Goal: Communication & Community: Answer question/provide support

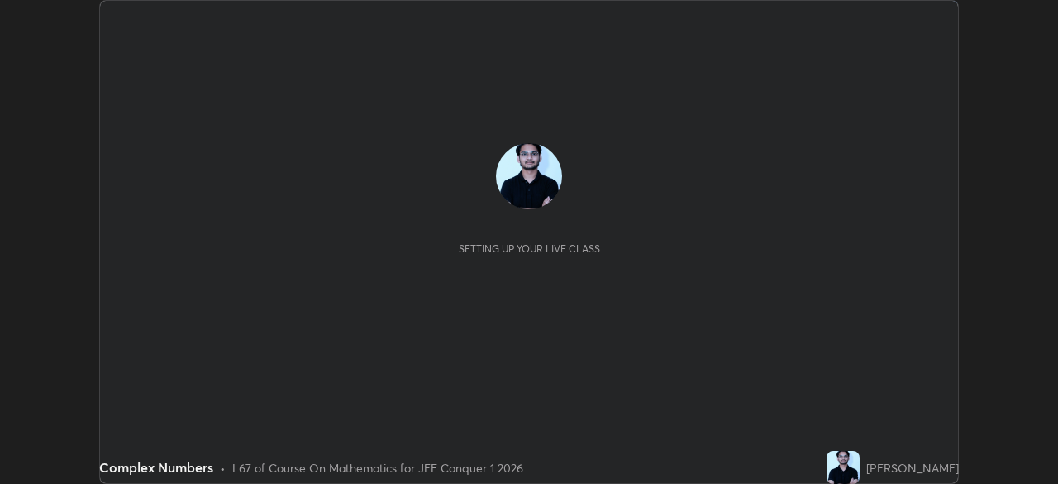
scroll to position [484, 1057]
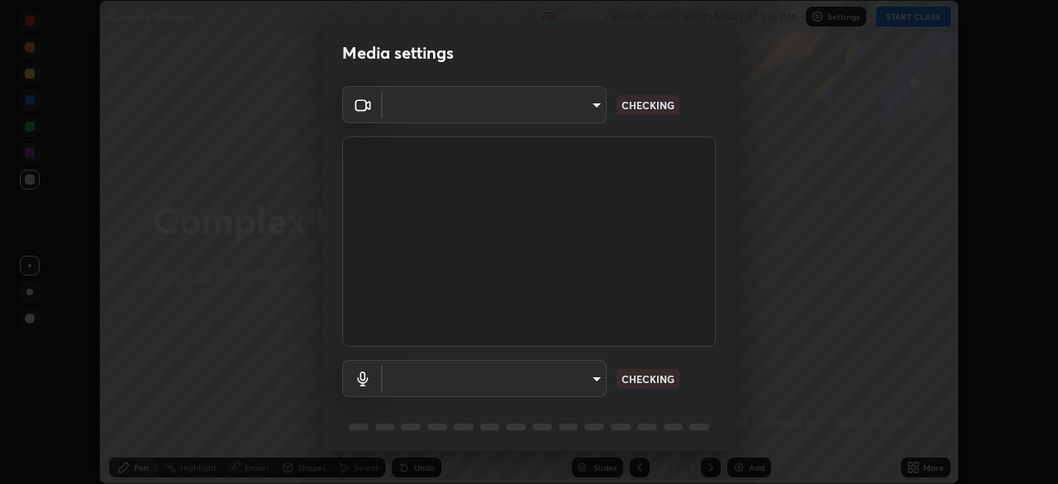
type input "30251ce0796c2ee0dc5d2d3dd8c2e2a63244bb54eceb0ee1850135d5fd661110"
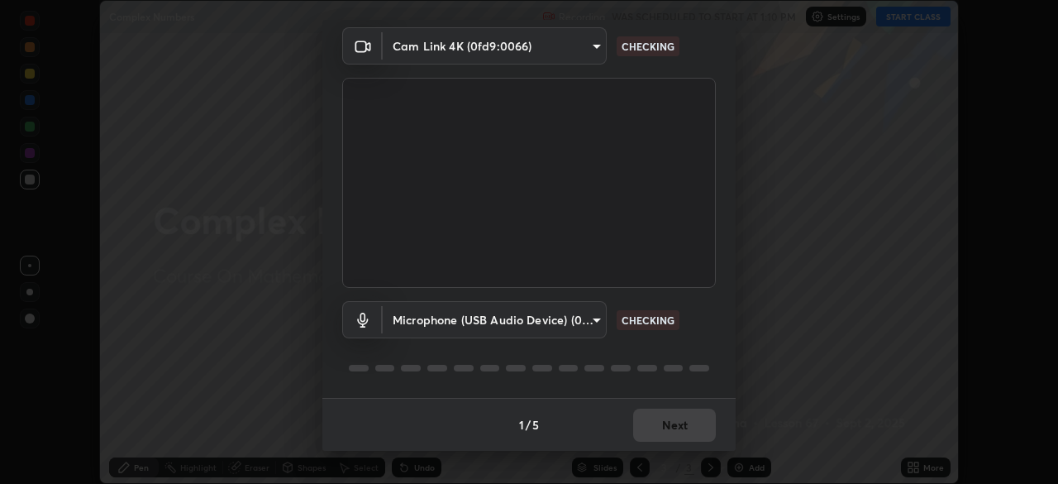
click at [577, 325] on body "Erase all Complex Numbers Recording WAS SCHEDULED TO START AT 1:10 PM Settings …" at bounding box center [529, 242] width 1058 height 484
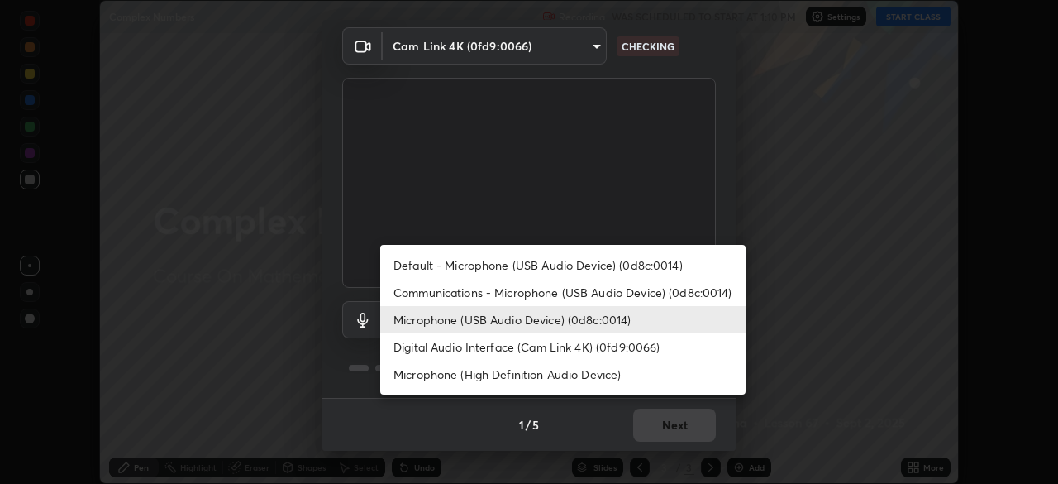
click at [576, 297] on li "Communications - Microphone (USB Audio Device) (0d8c:0014)" at bounding box center [562, 292] width 365 height 27
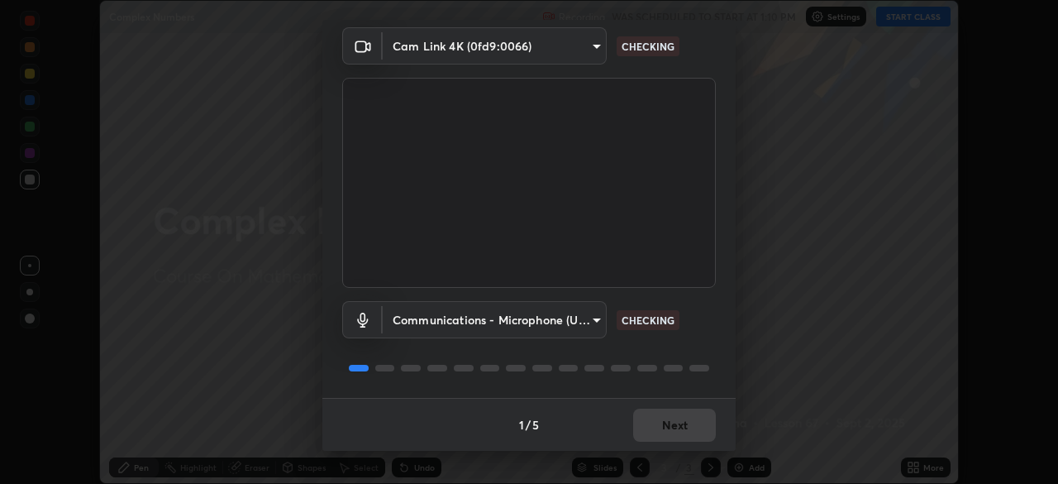
click at [572, 323] on body "Erase all Complex Numbers Recording WAS SCHEDULED TO START AT 1:10 PM Settings …" at bounding box center [529, 242] width 1058 height 484
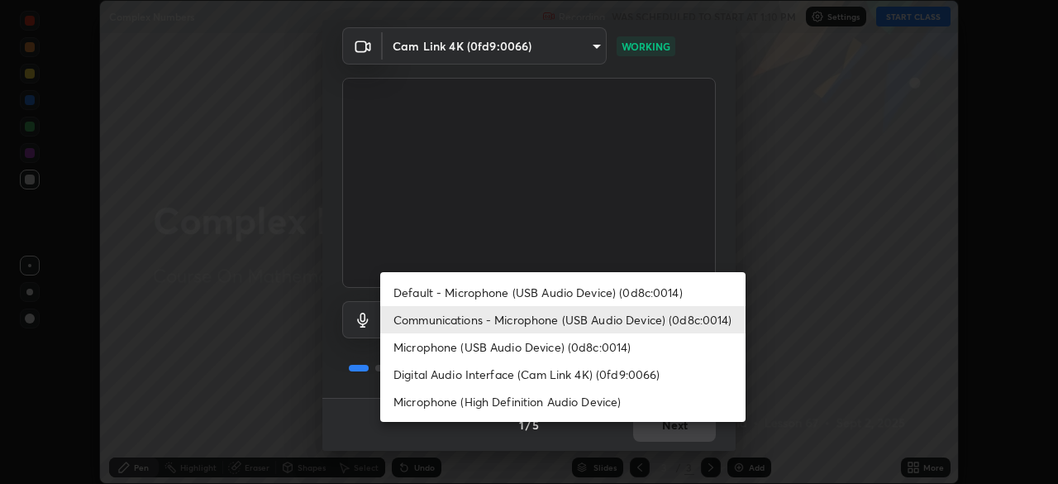
click at [580, 346] on li "Microphone (USB Audio Device) (0d8c:0014)" at bounding box center [562, 346] width 365 height 27
type input "124c78c221627933d2c50a39b91ddd266d1070ffba9e3ebedd1e58af8de33bc5"
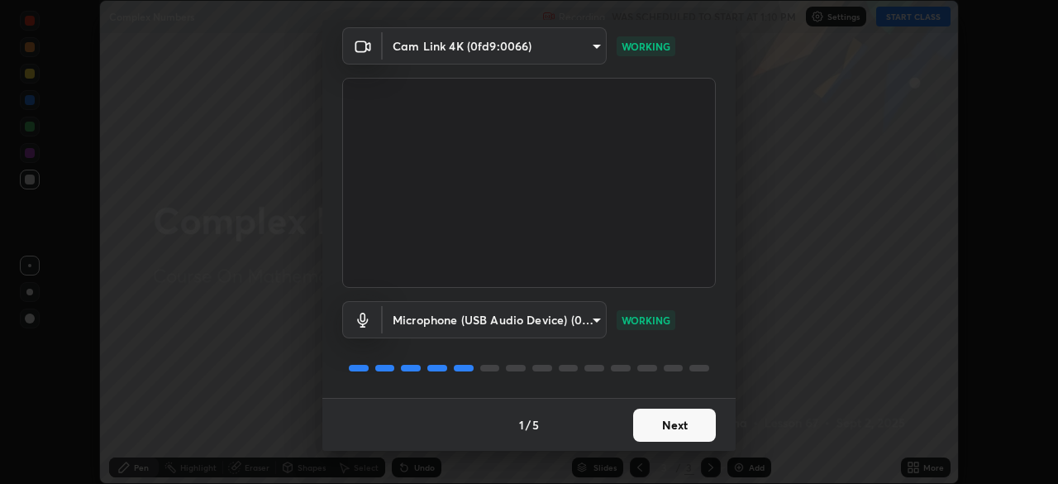
click at [680, 424] on button "Next" at bounding box center [674, 424] width 83 height 33
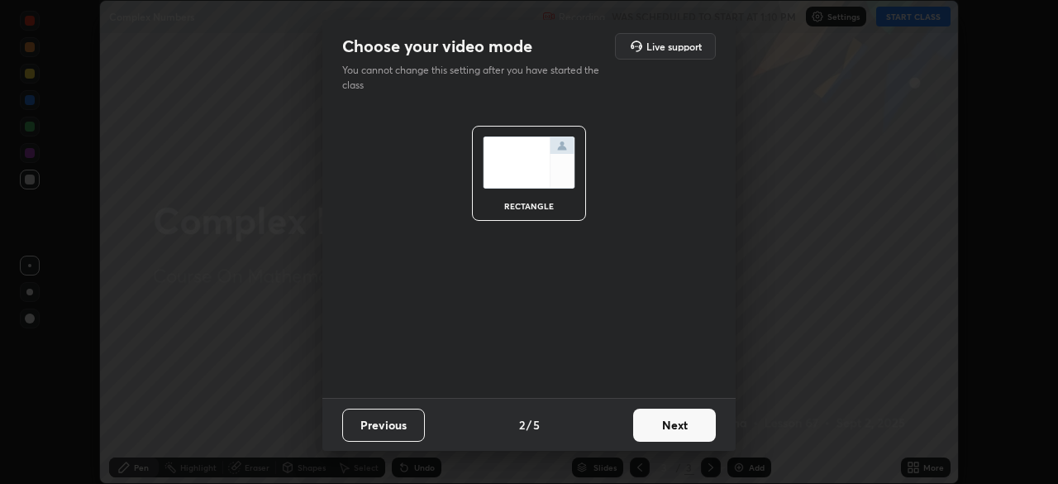
scroll to position [0, 0]
click at [679, 429] on button "Next" at bounding box center [674, 424] width 83 height 33
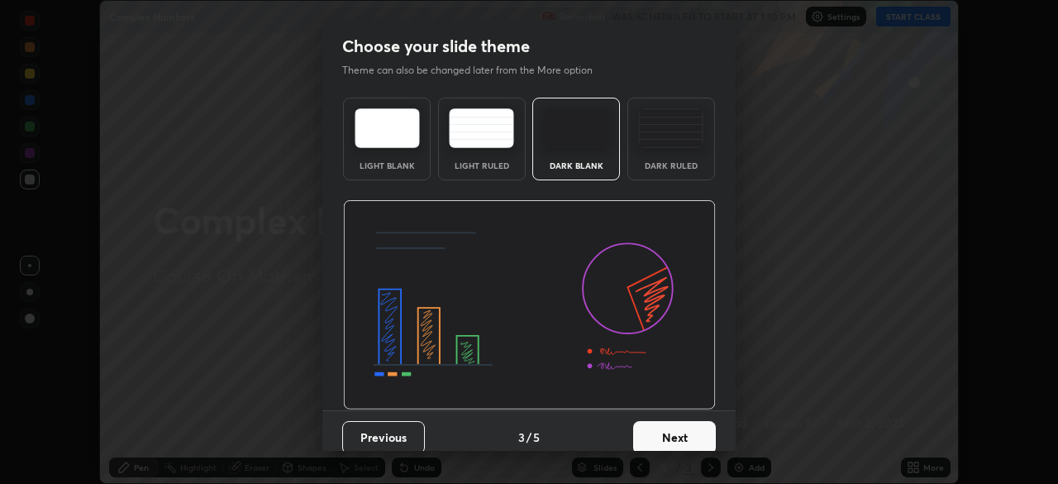
click at [688, 429] on button "Next" at bounding box center [674, 437] width 83 height 33
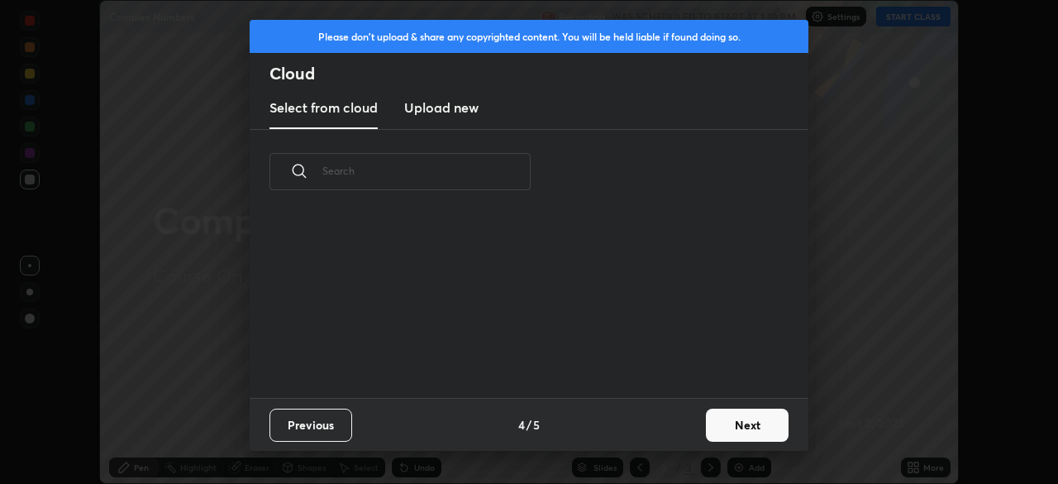
click at [695, 427] on div "Previous 4 / 5 Next" at bounding box center [529, 424] width 559 height 53
click at [746, 435] on button "Next" at bounding box center [747, 424] width 83 height 33
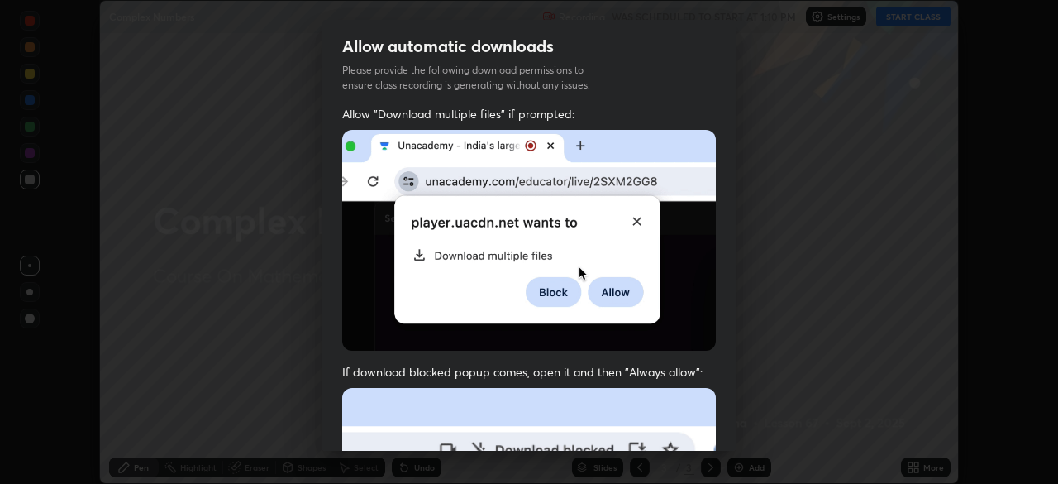
click at [748, 429] on div "Allow automatic downloads Please provide the following download permissions to …" at bounding box center [529, 242] width 1058 height 484
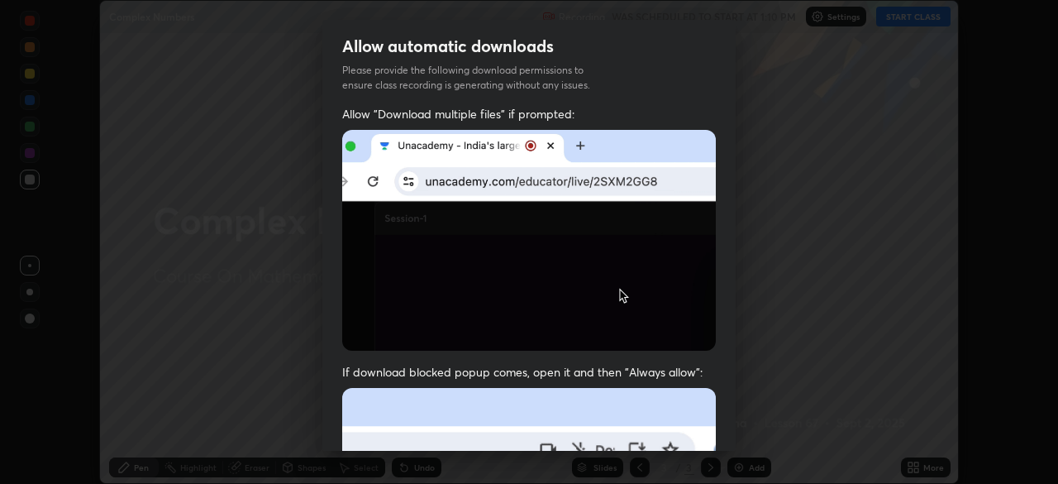
click at [744, 427] on div "Allow automatic downloads Please provide the following download permissions to …" at bounding box center [529, 242] width 1058 height 484
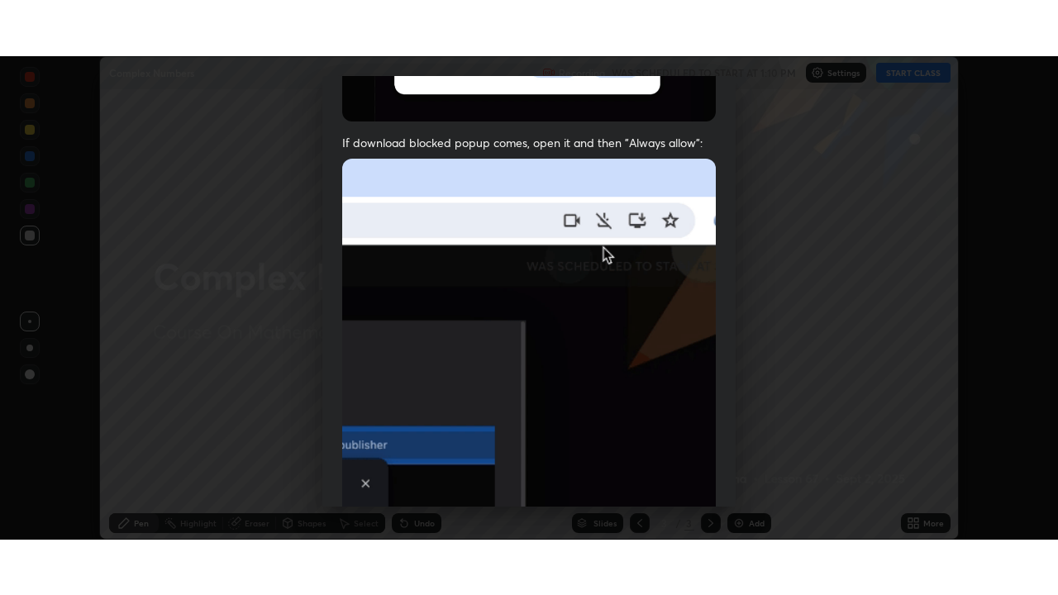
scroll to position [396, 0]
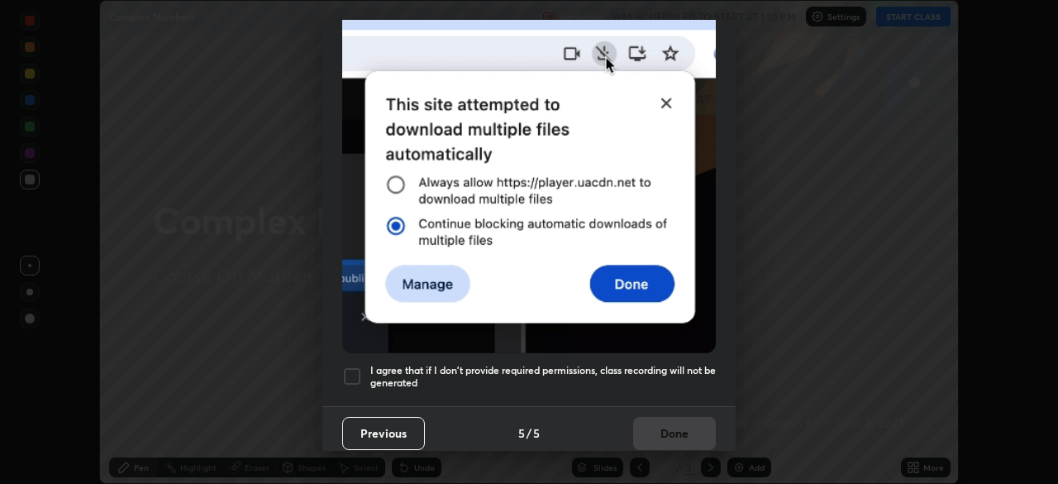
click at [664, 364] on h5 "I agree that if I don't provide required permissions, class recording will not …" at bounding box center [542, 377] width 345 height 26
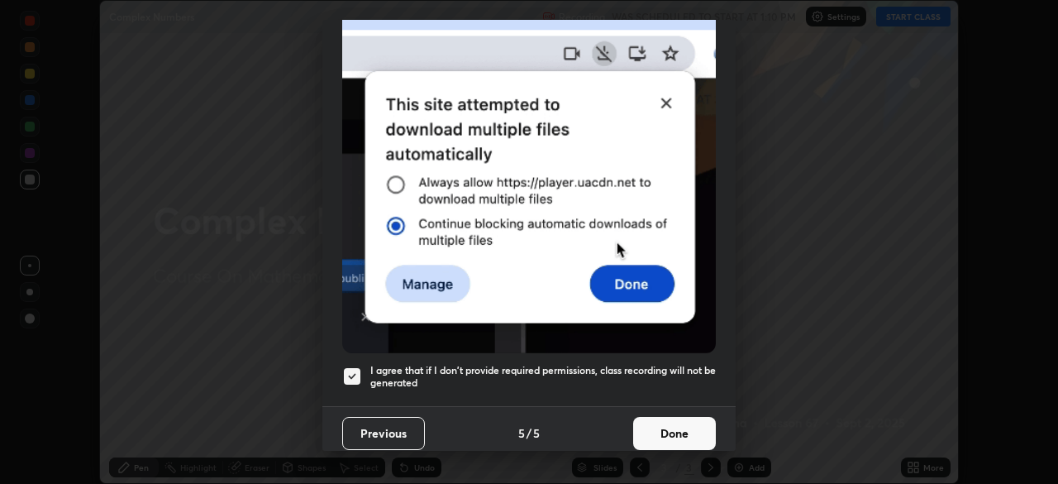
click at [668, 437] on button "Done" at bounding box center [674, 433] width 83 height 33
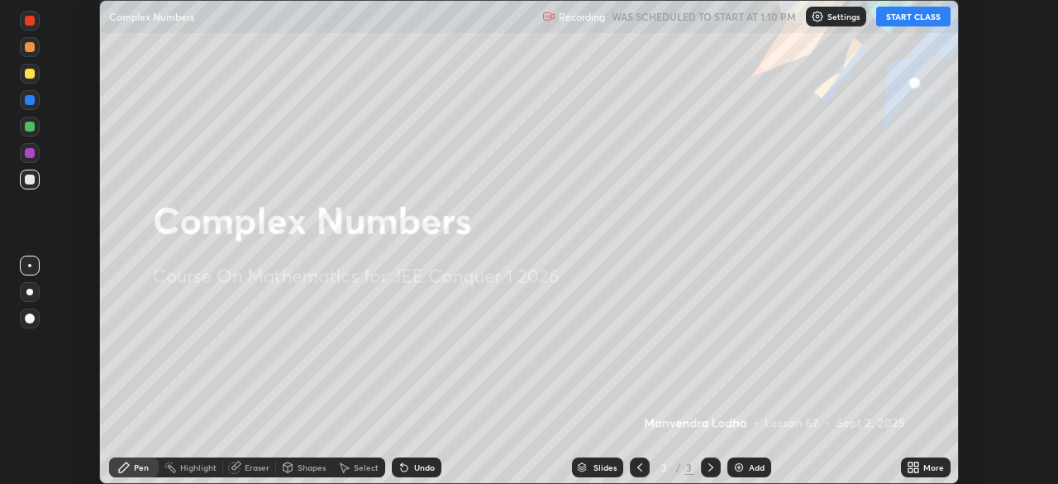
click at [926, 458] on div "More" at bounding box center [926, 467] width 50 height 20
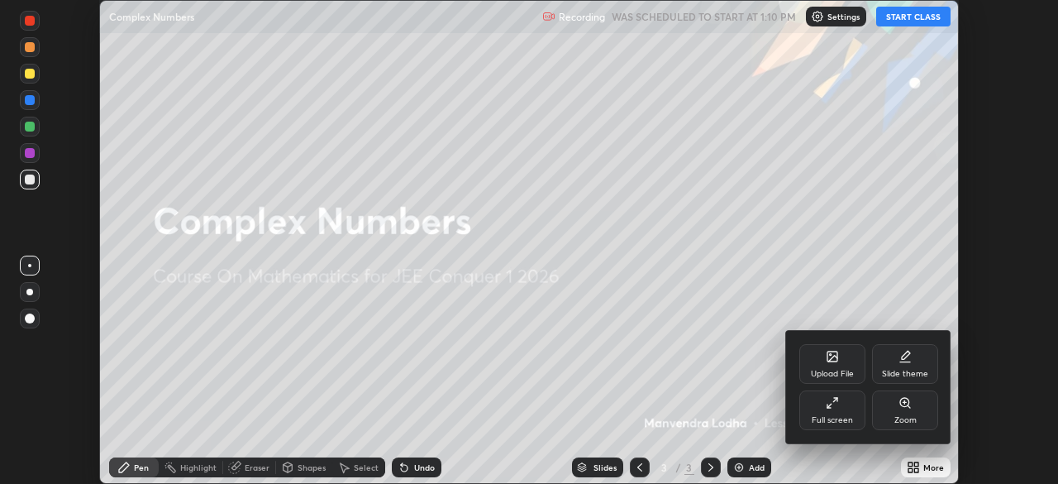
click at [831, 413] on div "Full screen" at bounding box center [832, 410] width 66 height 40
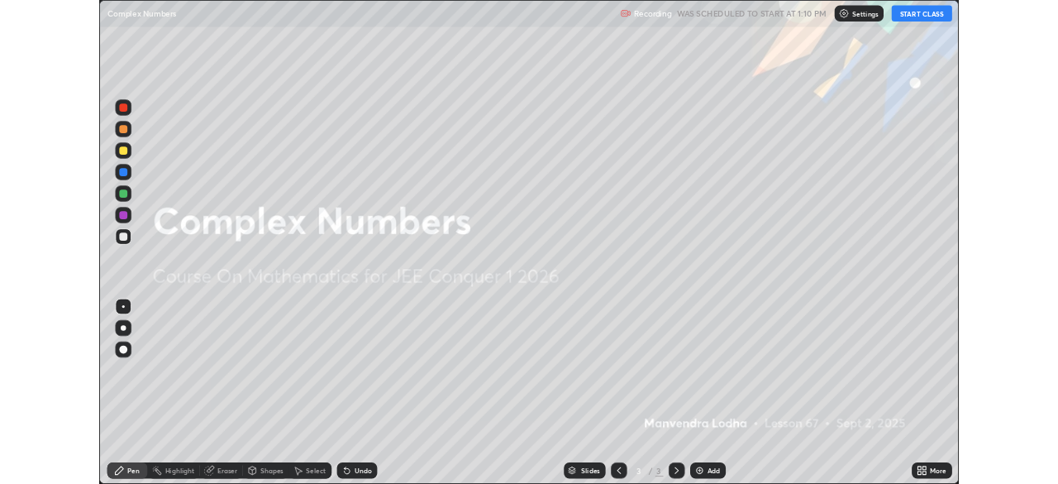
scroll to position [595, 1058]
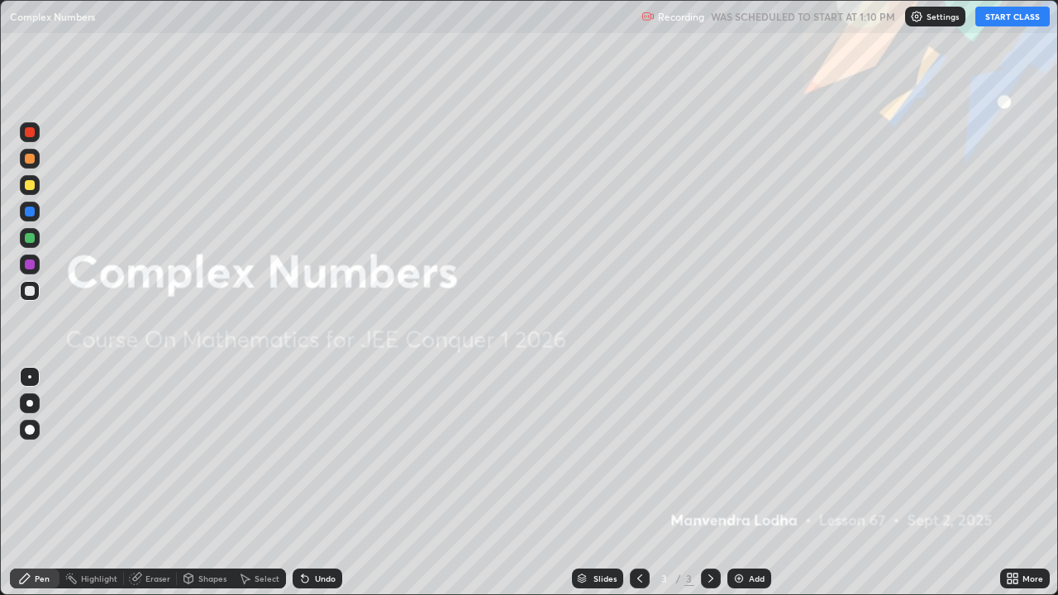
click at [1018, 16] on button "START CLASS" at bounding box center [1012, 17] width 74 height 20
click at [751, 483] on div "Add" at bounding box center [757, 578] width 16 height 8
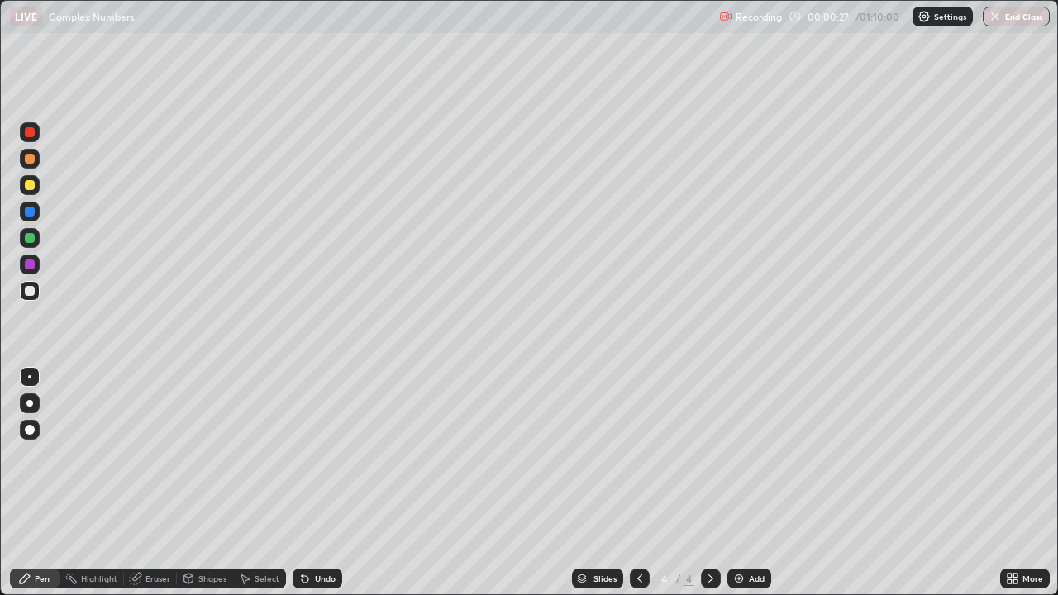
click at [31, 191] on div at bounding box center [30, 185] width 20 height 20
click at [27, 293] on div at bounding box center [30, 291] width 10 height 10
click at [315, 483] on div "Undo" at bounding box center [325, 578] width 21 height 8
click at [31, 237] on div at bounding box center [30, 238] width 10 height 10
click at [27, 264] on div at bounding box center [30, 265] width 10 height 10
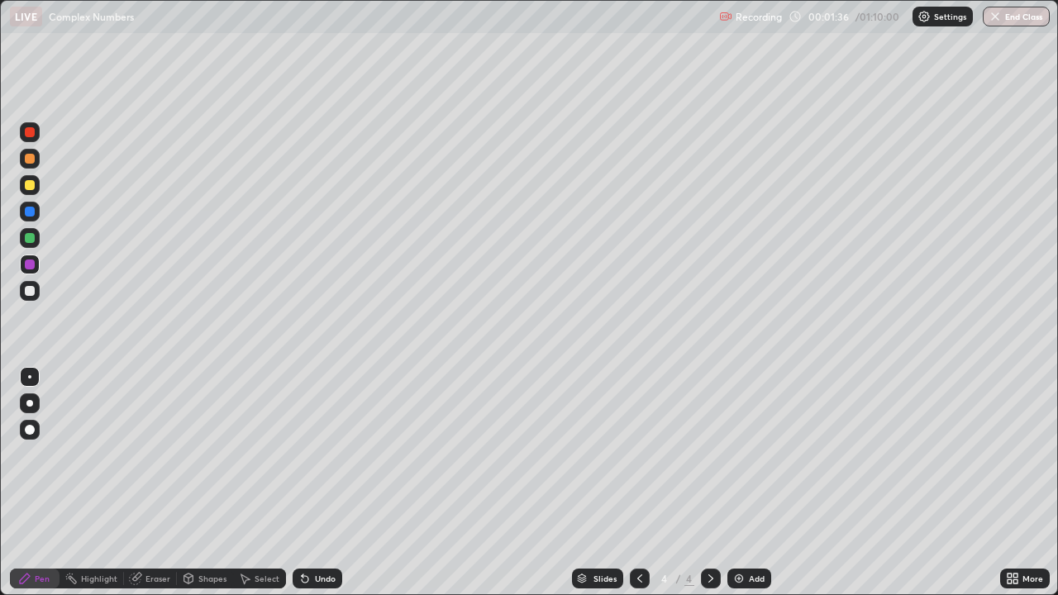
click at [34, 188] on div at bounding box center [30, 185] width 10 height 10
click at [34, 264] on div at bounding box center [30, 265] width 10 height 10
click at [31, 238] on div at bounding box center [30, 238] width 10 height 10
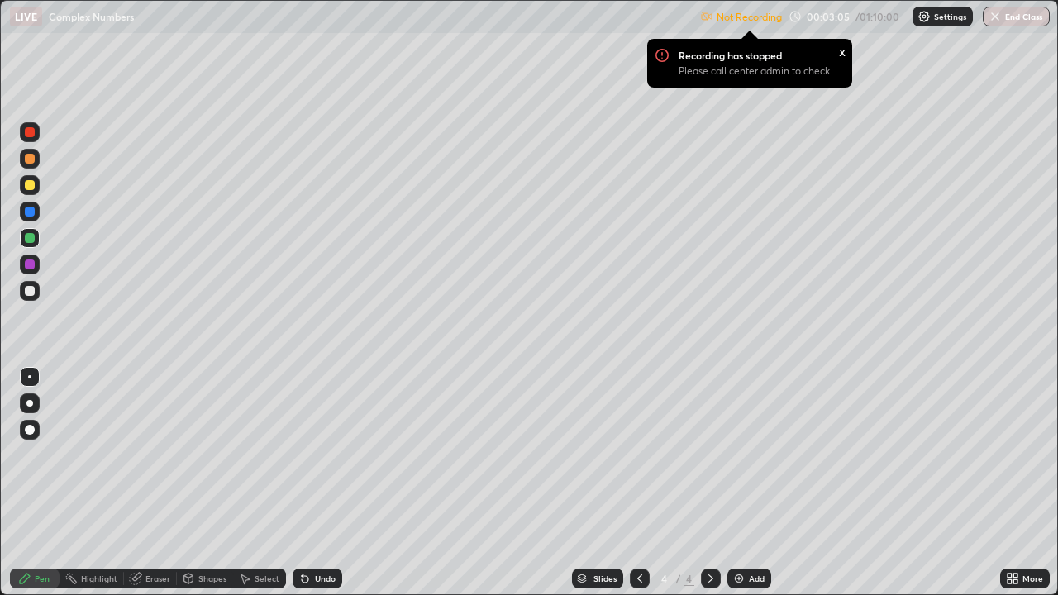
click at [842, 48] on div "x" at bounding box center [842, 50] width 7 height 17
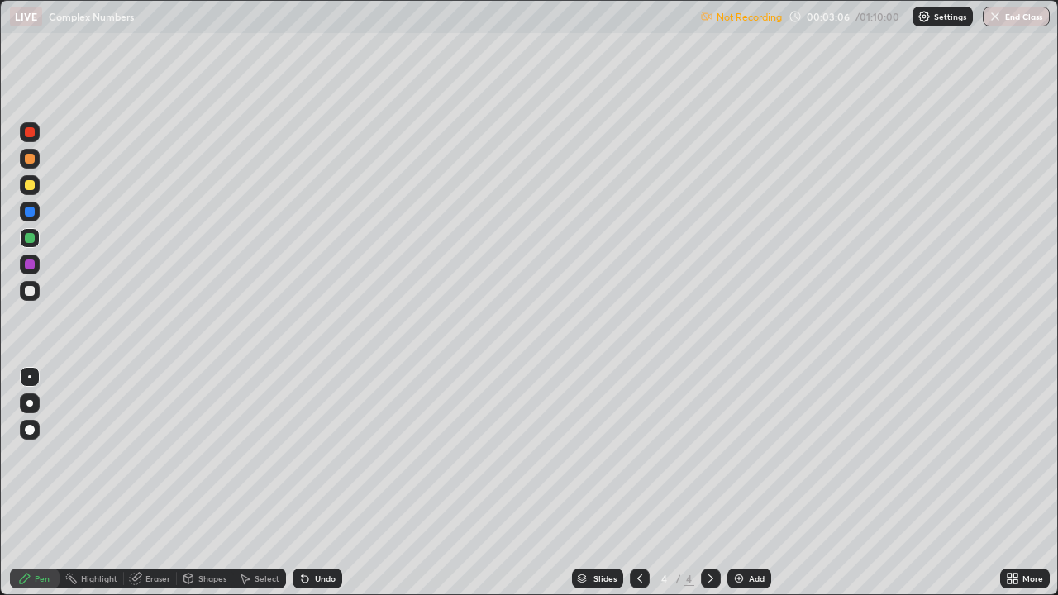
click at [990, 483] on div "Slides 4 / 4 Add" at bounding box center [671, 578] width 658 height 33
click at [1015, 483] on icon at bounding box center [1015, 581] width 4 height 4
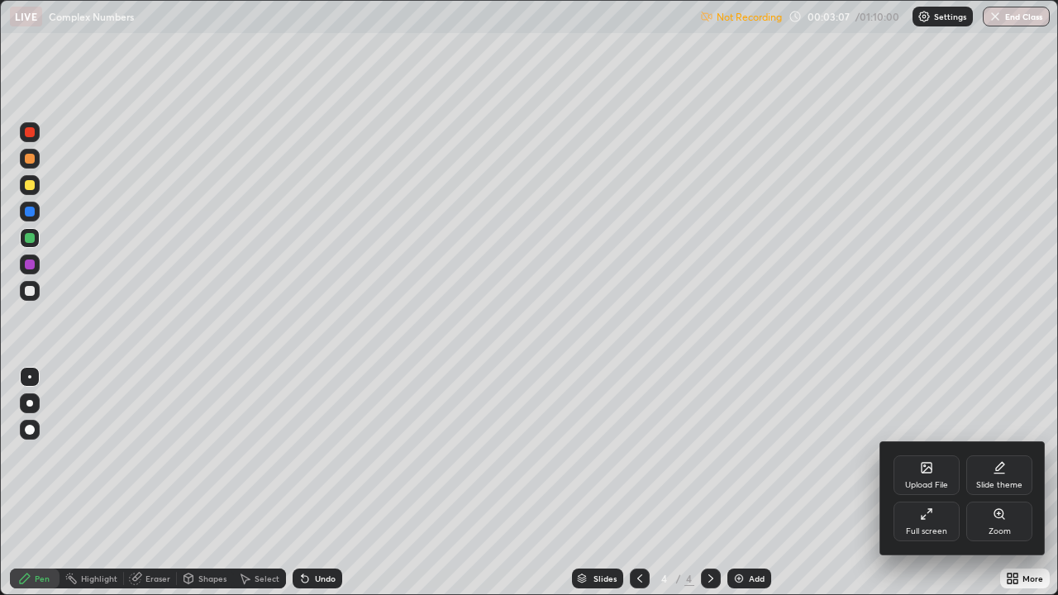
click at [917, 483] on div "Full screen" at bounding box center [926, 522] width 66 height 40
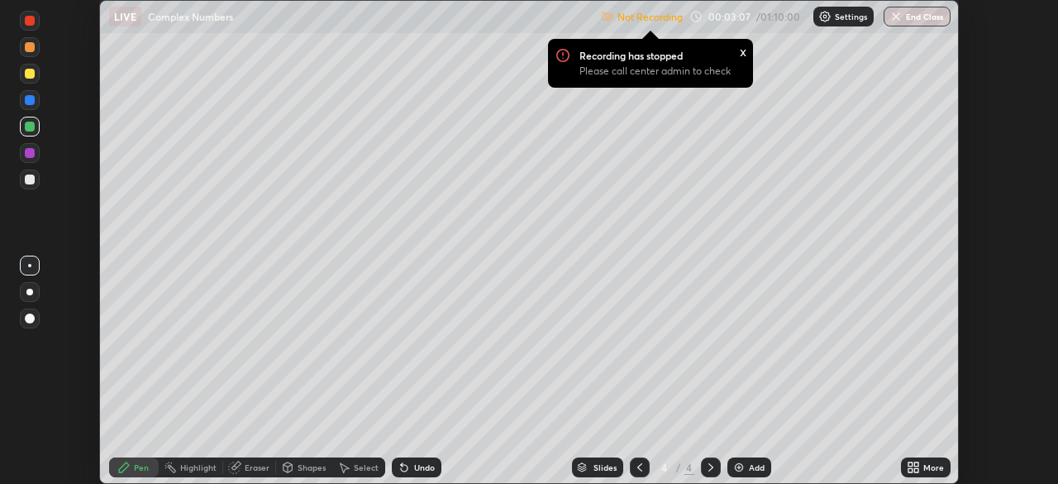
scroll to position [82168, 81593]
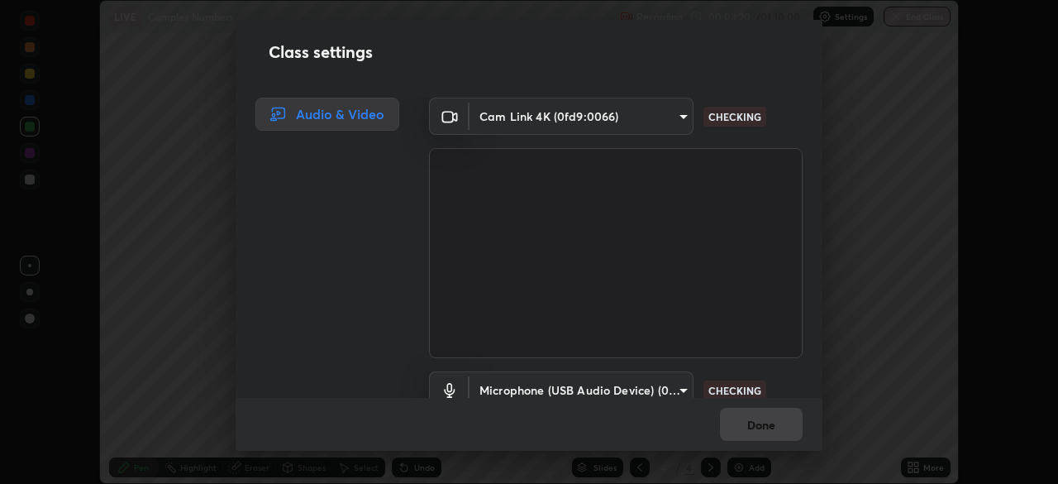
scroll to position [75, 0]
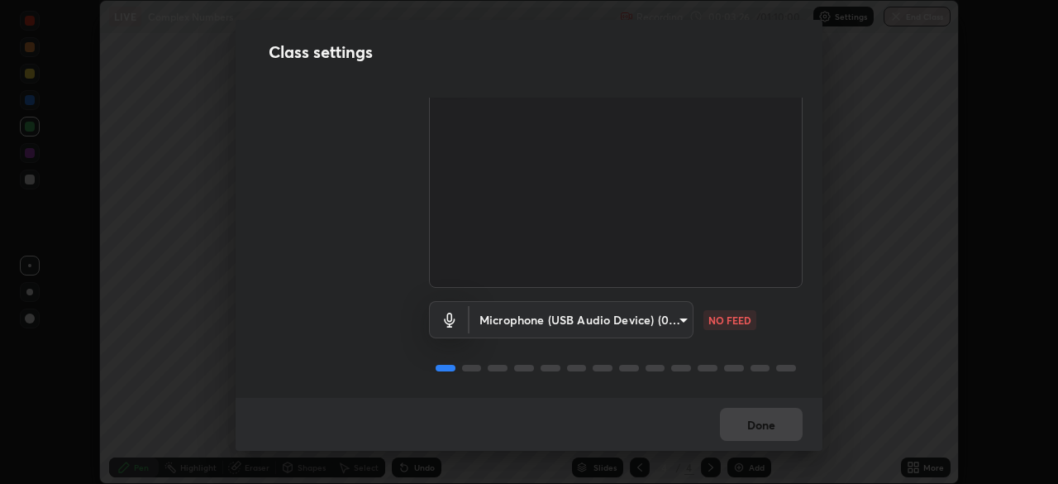
click at [684, 320] on body "Erase all LIVE Complex Numbers Recording 00:03:26 / 01:10:00 Settings End Class…" at bounding box center [529, 242] width 1058 height 484
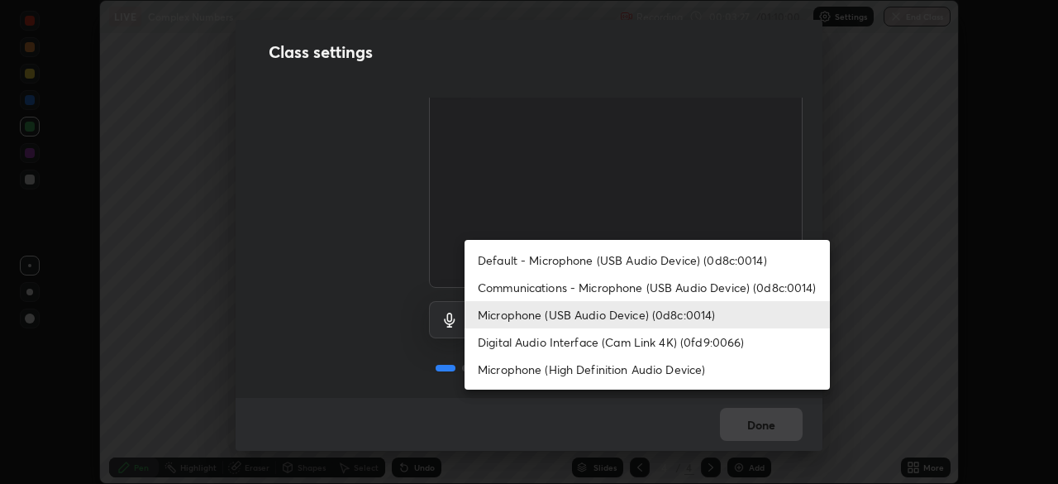
click at [691, 284] on li "Communications - Microphone (USB Audio Device) (0d8c:0014)" at bounding box center [646, 287] width 365 height 27
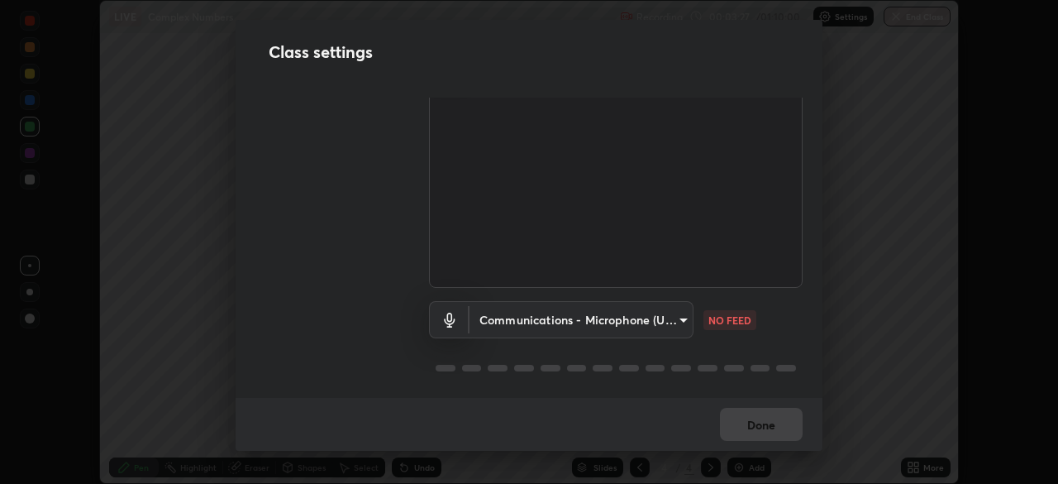
click at [674, 318] on li "Microphone (USB Audio Device) (0d8c:0014)" at bounding box center [601, 315] width 274 height 16
type input "124c78c221627933d2c50a39b91ddd266d1070ffba9e3ebedd1e58af8de33bc5"
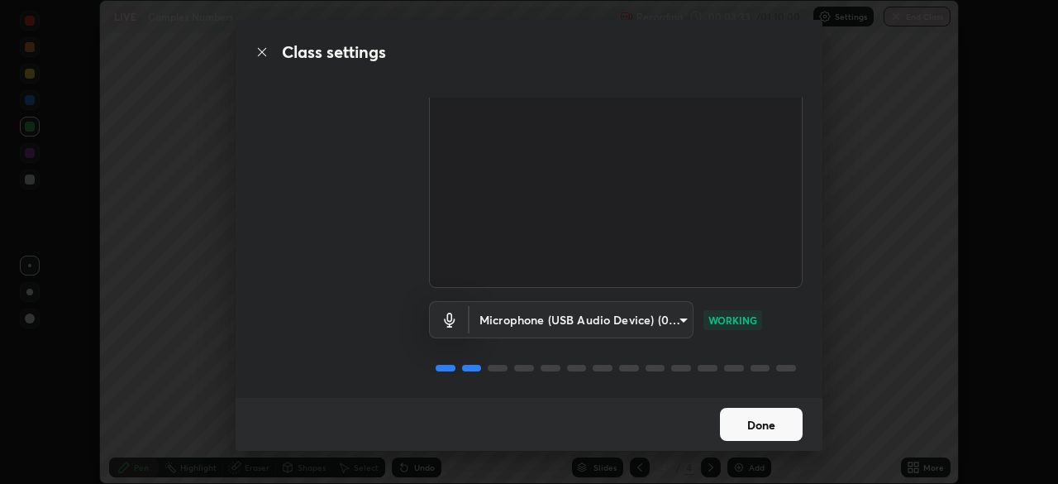
click at [797, 417] on button "Done" at bounding box center [761, 423] width 83 height 33
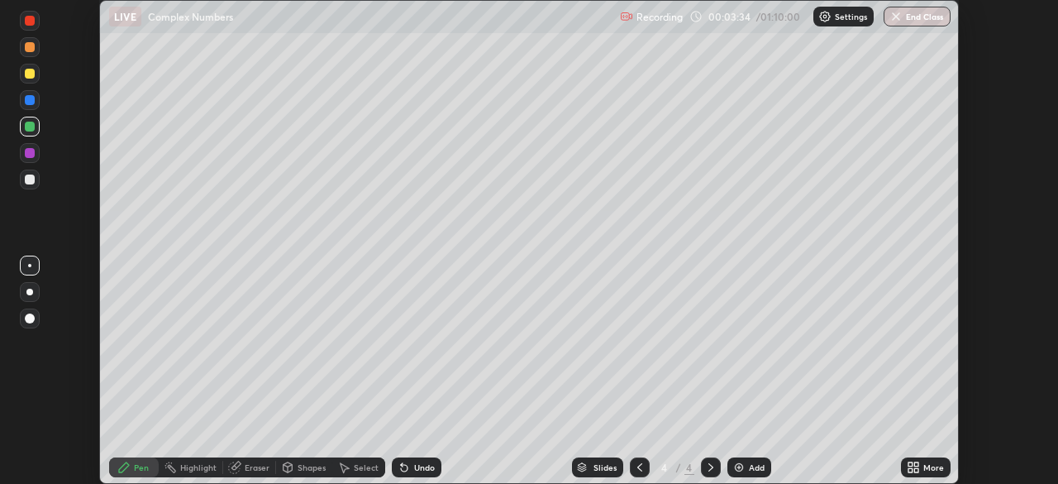
click at [920, 467] on div "More" at bounding box center [926, 467] width 50 height 20
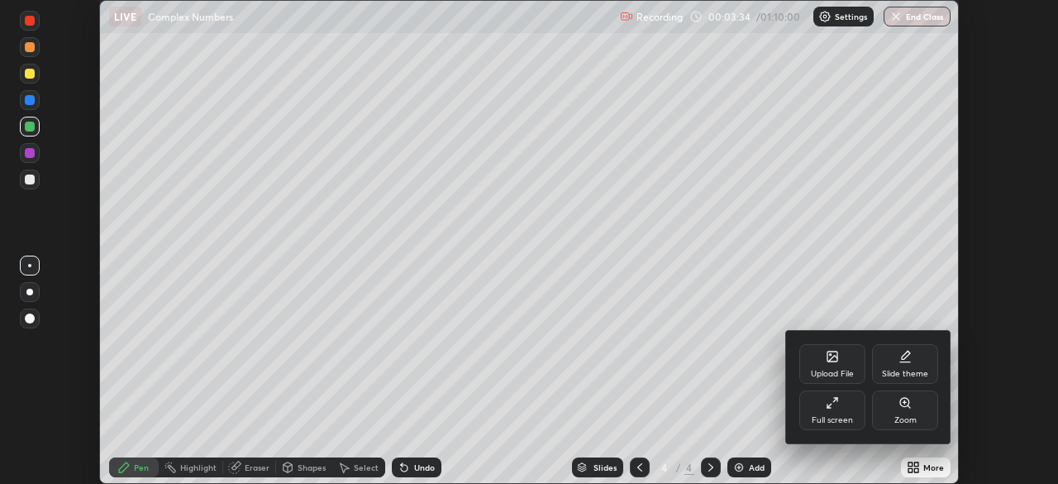
click at [831, 416] on div "Full screen" at bounding box center [832, 420] width 41 height 8
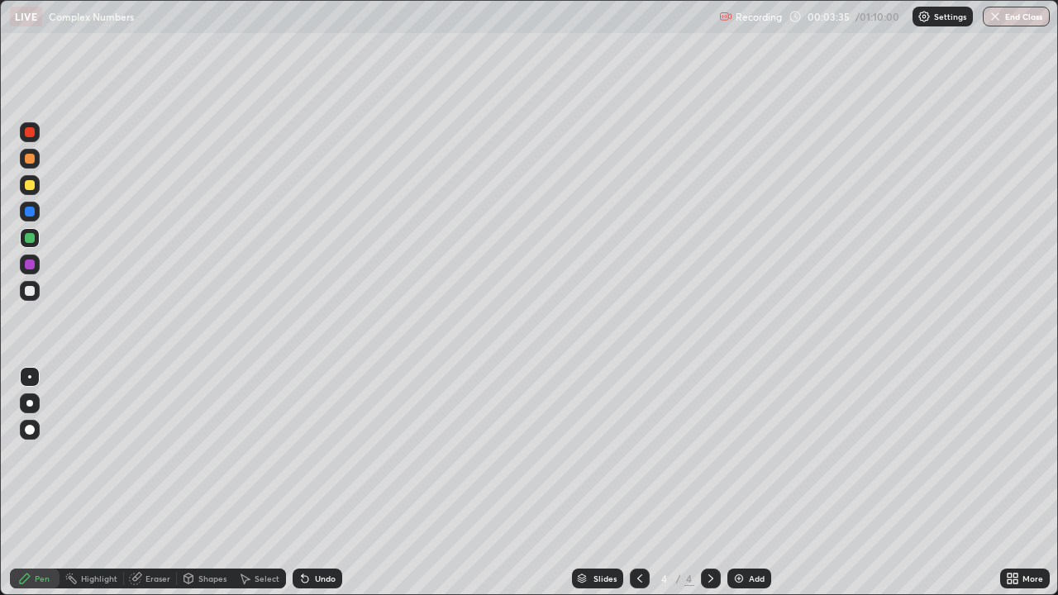
scroll to position [595, 1058]
click at [33, 187] on div at bounding box center [30, 185] width 10 height 10
click at [26, 263] on div at bounding box center [30, 265] width 10 height 10
click at [320, 483] on div "Undo" at bounding box center [325, 578] width 21 height 8
click at [752, 483] on div "Add" at bounding box center [757, 578] width 16 height 8
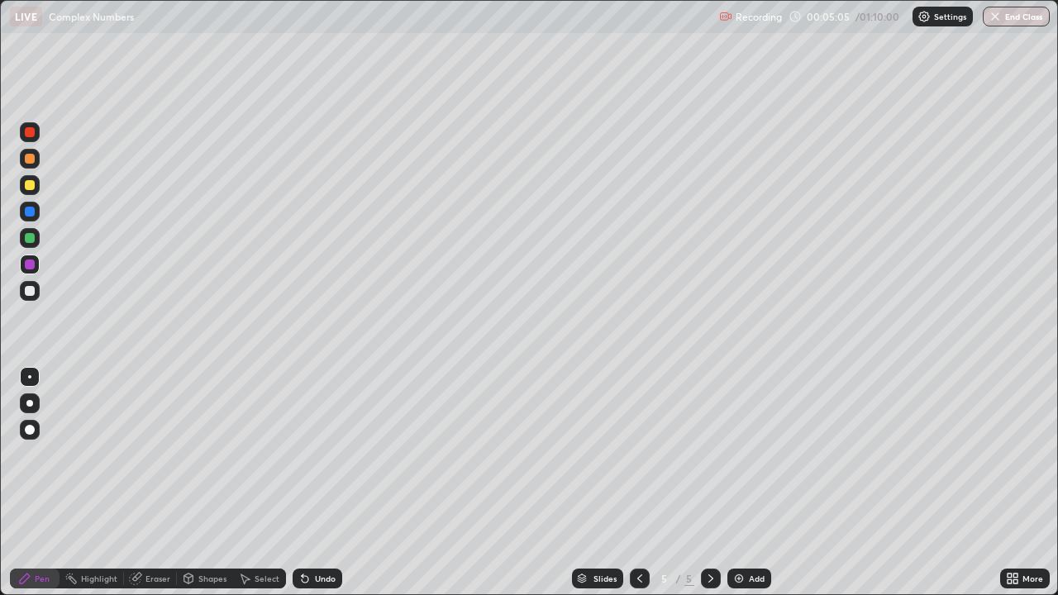
click at [31, 185] on div at bounding box center [30, 185] width 10 height 10
click at [644, 483] on div at bounding box center [640, 579] width 20 height 20
click at [712, 483] on icon at bounding box center [710, 578] width 13 height 13
click at [33, 237] on div at bounding box center [30, 238] width 10 height 10
click at [749, 483] on div "Add" at bounding box center [757, 578] width 16 height 8
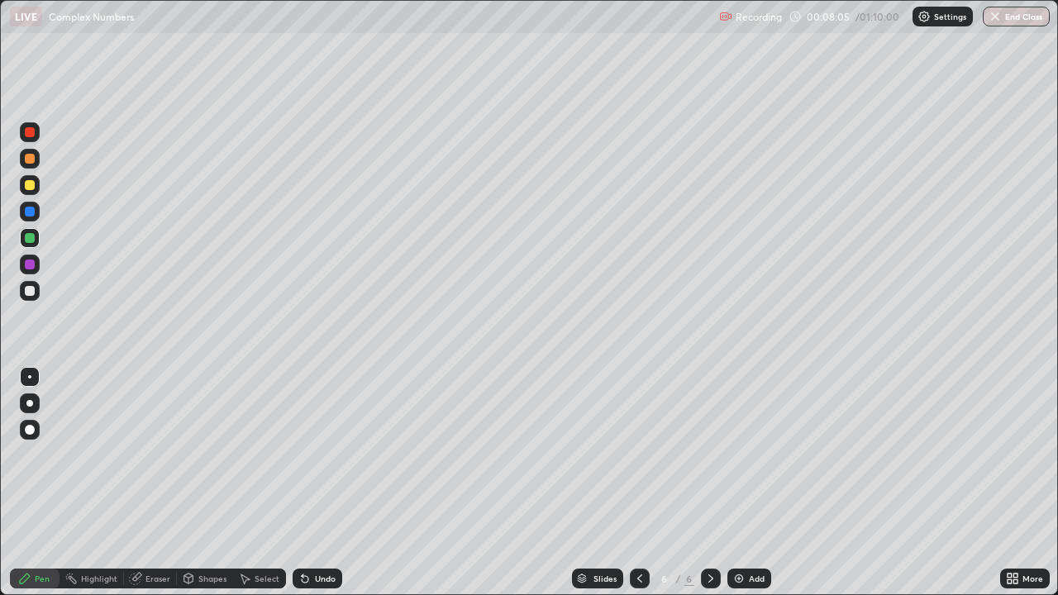
click at [34, 186] on div at bounding box center [30, 185] width 10 height 10
click at [639, 483] on div at bounding box center [640, 579] width 20 height 20
click at [708, 483] on icon at bounding box center [710, 578] width 5 height 8
click at [29, 292] on div at bounding box center [30, 291] width 10 height 10
click at [26, 242] on div at bounding box center [30, 238] width 10 height 10
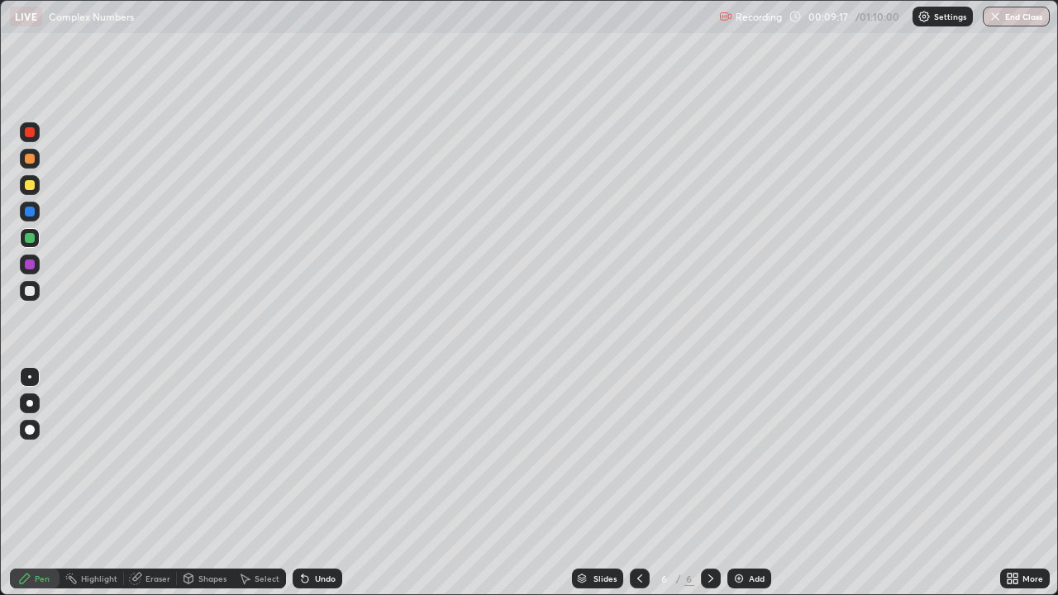
click at [30, 265] on div at bounding box center [30, 265] width 10 height 10
click at [303, 483] on icon at bounding box center [305, 579] width 7 height 7
click at [28, 239] on div at bounding box center [30, 238] width 10 height 10
click at [749, 483] on div "Add" at bounding box center [757, 578] width 16 height 8
click at [34, 186] on div at bounding box center [30, 185] width 10 height 10
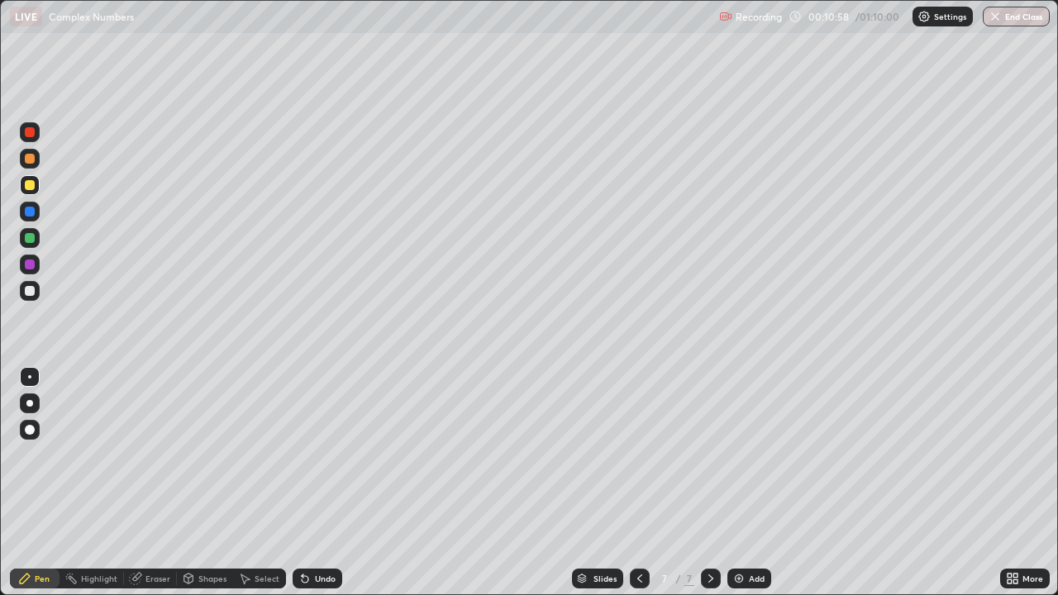
click at [33, 236] on div at bounding box center [30, 238] width 10 height 10
click at [28, 264] on div at bounding box center [30, 265] width 10 height 10
click at [760, 483] on div "Add" at bounding box center [757, 578] width 16 height 8
click at [36, 187] on div at bounding box center [30, 185] width 20 height 20
click at [33, 240] on div at bounding box center [30, 238] width 10 height 10
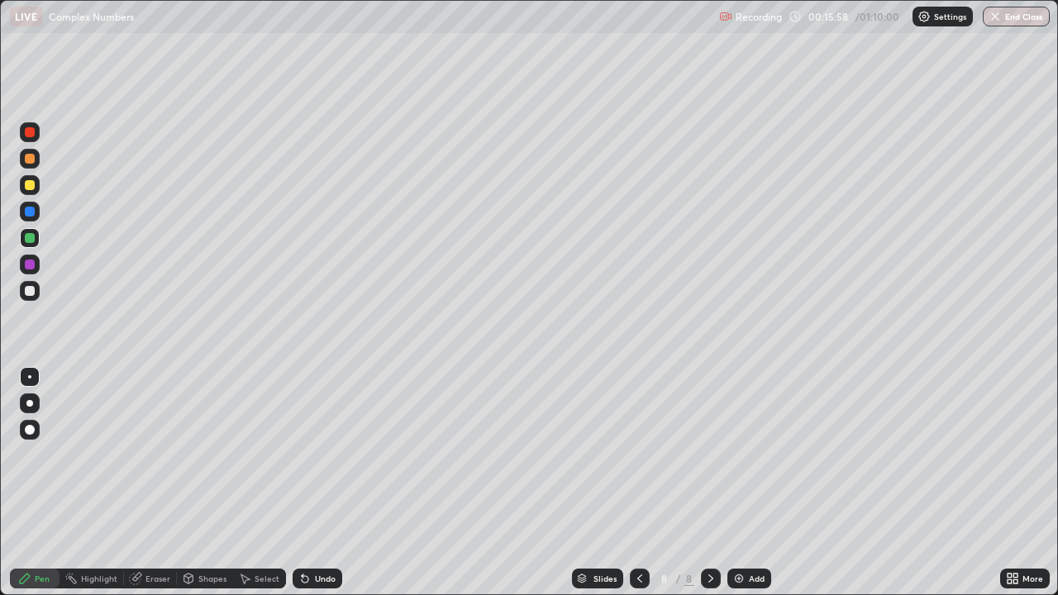
click at [321, 483] on div "Undo" at bounding box center [325, 578] width 21 height 8
click at [34, 182] on div at bounding box center [30, 185] width 10 height 10
click at [34, 291] on div at bounding box center [30, 291] width 10 height 10
click at [761, 483] on div "Add" at bounding box center [757, 578] width 16 height 8
click at [34, 189] on div at bounding box center [30, 185] width 20 height 20
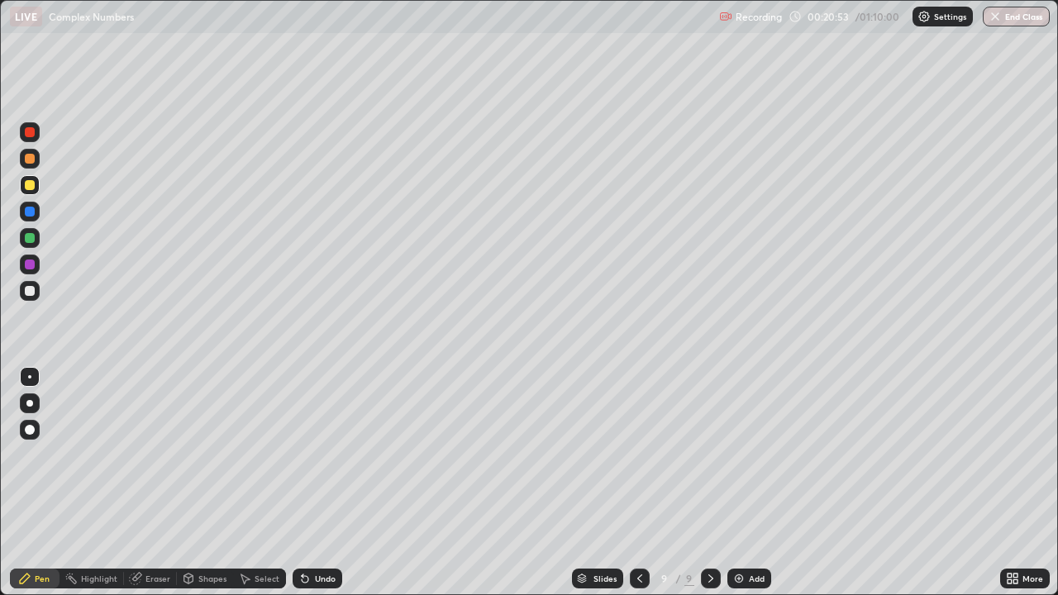
click at [33, 288] on div at bounding box center [30, 291] width 10 height 10
click at [30, 235] on div at bounding box center [30, 238] width 10 height 10
click at [28, 292] on div at bounding box center [30, 291] width 10 height 10
click at [757, 483] on div "Add" at bounding box center [757, 578] width 16 height 8
click at [30, 185] on div at bounding box center [30, 185] width 10 height 10
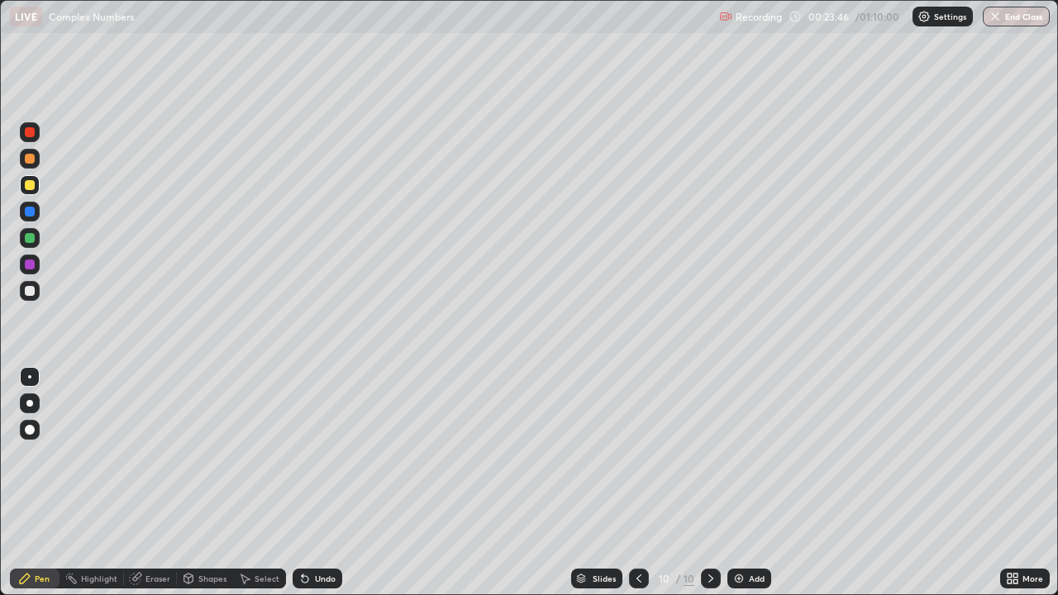
click at [27, 291] on div at bounding box center [30, 291] width 10 height 10
click at [26, 257] on div at bounding box center [30, 265] width 20 height 20
click at [29, 239] on div at bounding box center [30, 238] width 10 height 10
click at [25, 240] on div at bounding box center [30, 238] width 10 height 10
click at [29, 181] on div at bounding box center [30, 185] width 10 height 10
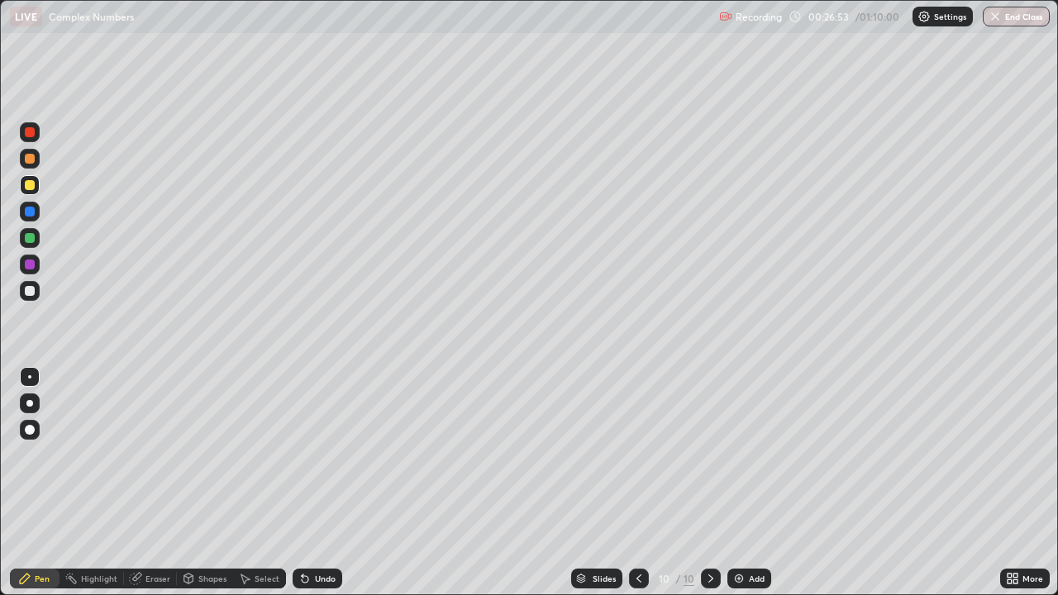
click at [749, 483] on div "Add" at bounding box center [757, 578] width 16 height 8
click at [37, 236] on div at bounding box center [30, 238] width 20 height 20
click at [28, 273] on div at bounding box center [30, 265] width 20 height 20
click at [30, 294] on div at bounding box center [30, 291] width 10 height 10
click at [645, 483] on div at bounding box center [640, 579] width 20 height 20
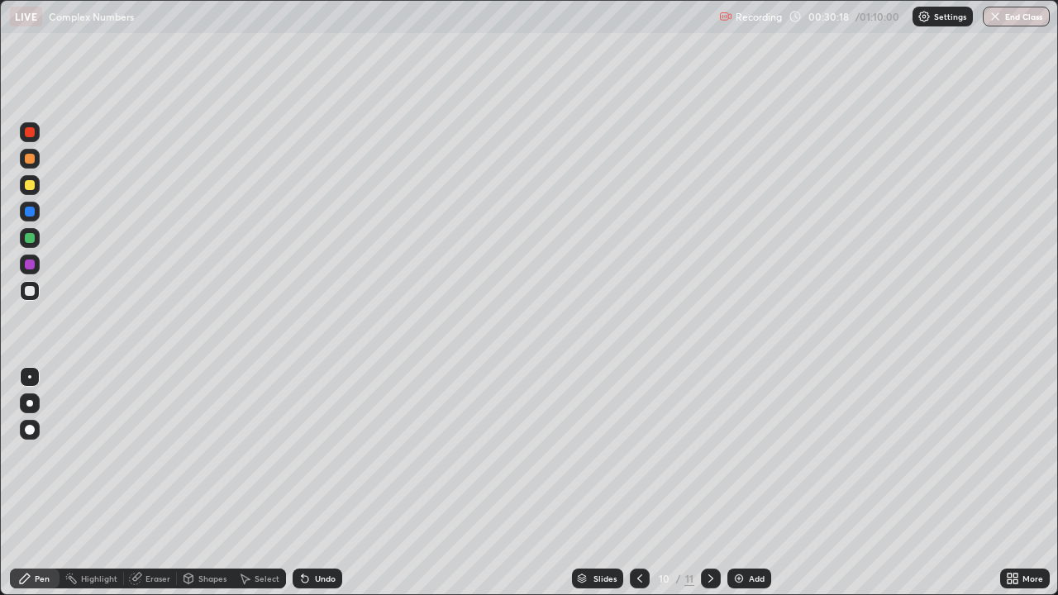
click at [707, 483] on icon at bounding box center [710, 578] width 13 height 13
click at [638, 483] on icon at bounding box center [639, 578] width 13 height 13
click at [709, 483] on icon at bounding box center [710, 578] width 13 height 13
click at [37, 242] on div at bounding box center [30, 238] width 20 height 20
click at [760, 483] on div "Add" at bounding box center [749, 579] width 44 height 20
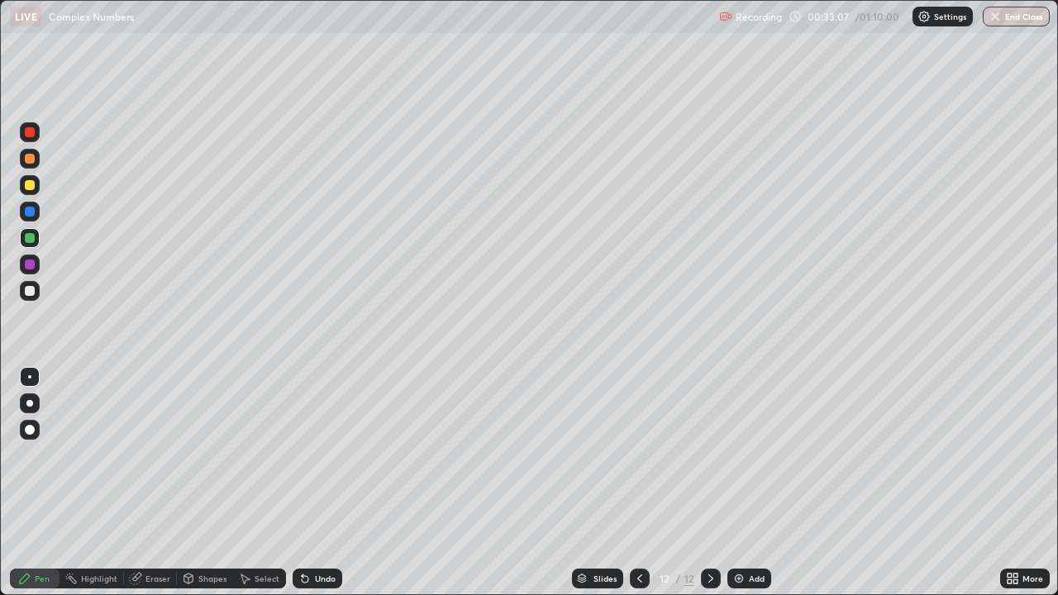
click at [33, 183] on div at bounding box center [30, 185] width 10 height 10
click at [32, 294] on div at bounding box center [30, 291] width 10 height 10
click at [30, 239] on div at bounding box center [30, 238] width 10 height 10
click at [217, 483] on div "Shapes" at bounding box center [212, 578] width 28 height 8
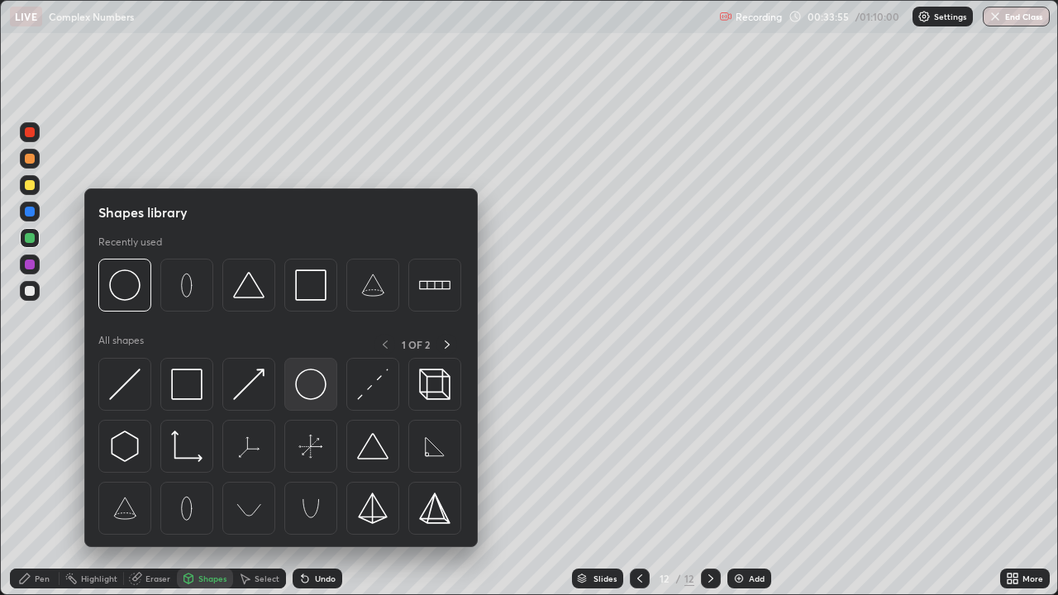
click at [310, 398] on img at bounding box center [310, 384] width 31 height 31
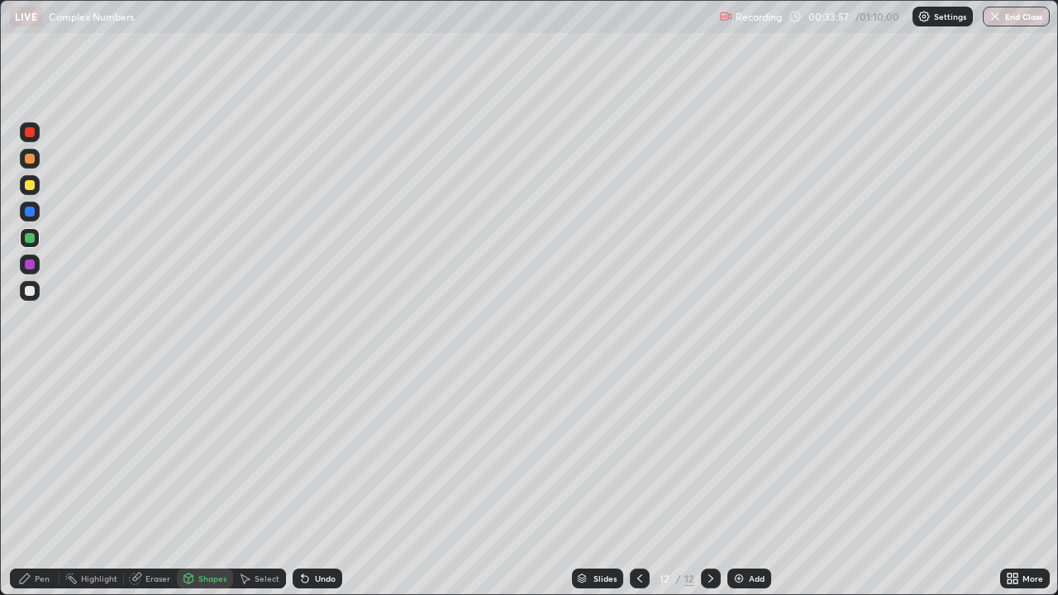
click at [45, 483] on div "Pen" at bounding box center [42, 578] width 15 height 8
click at [36, 289] on div at bounding box center [30, 291] width 20 height 20
click at [36, 235] on div at bounding box center [30, 238] width 20 height 20
click at [31, 185] on div at bounding box center [30, 185] width 10 height 10
click at [30, 233] on div at bounding box center [30, 238] width 10 height 10
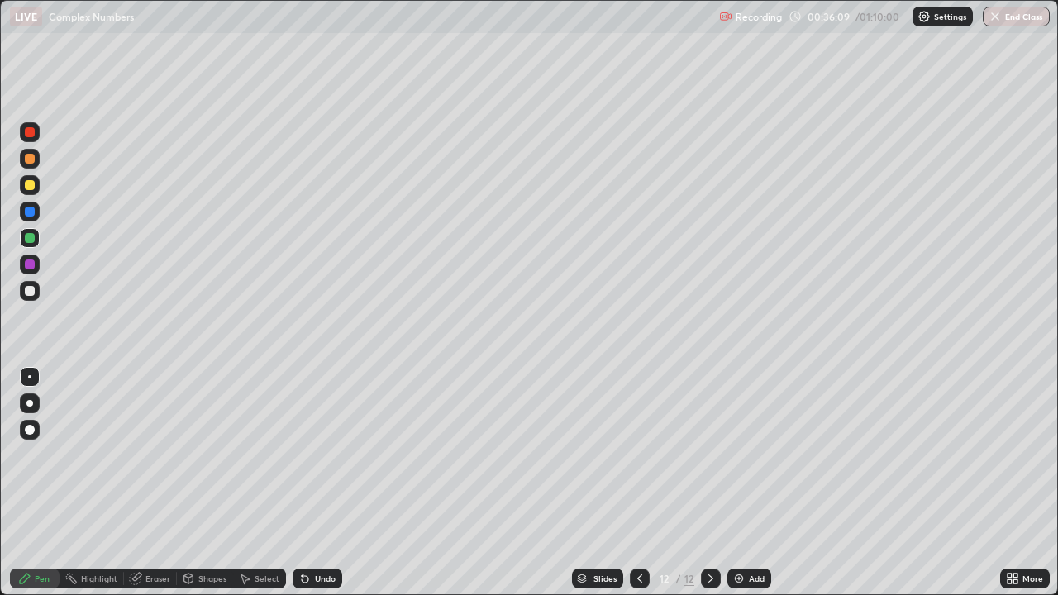
click at [749, 483] on div "Add" at bounding box center [757, 578] width 16 height 8
click at [31, 185] on div at bounding box center [30, 185] width 10 height 10
click at [200, 483] on div "Shapes" at bounding box center [212, 578] width 28 height 8
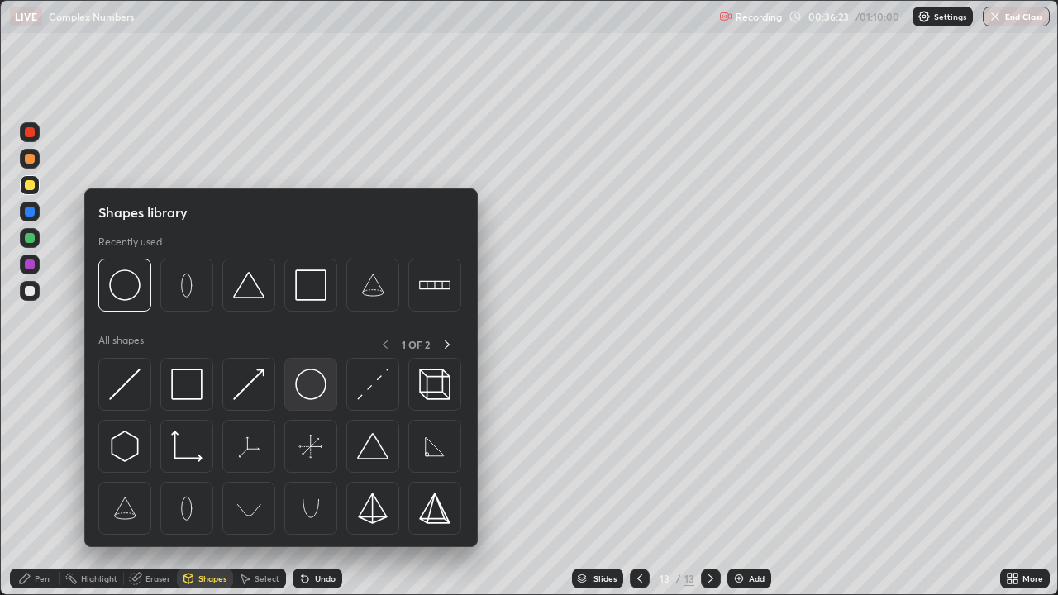
click at [304, 390] on img at bounding box center [310, 384] width 31 height 31
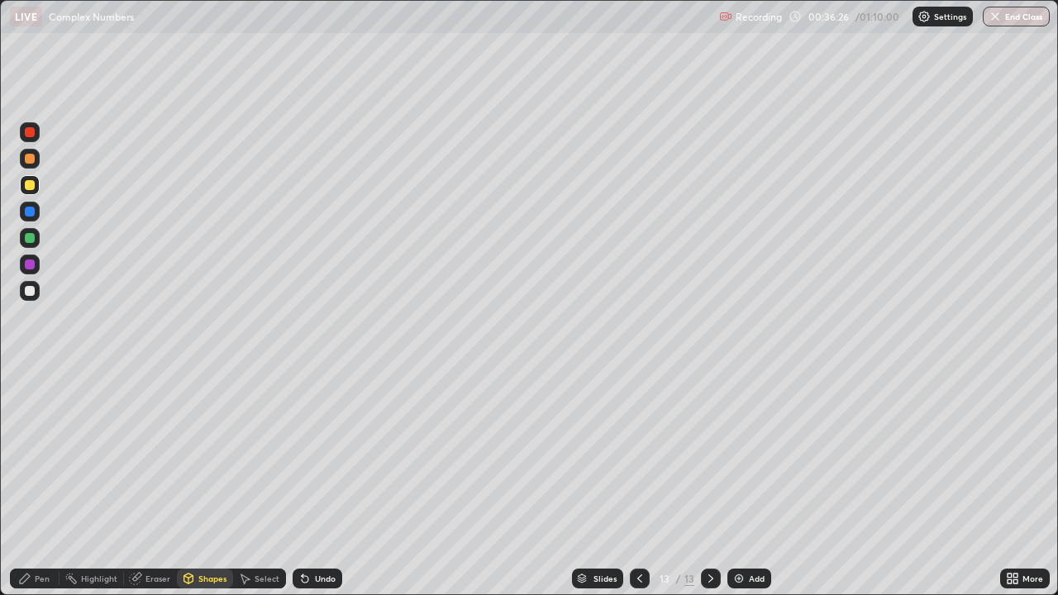
click at [30, 241] on div at bounding box center [30, 238] width 10 height 10
click at [37, 483] on div "Pen" at bounding box center [42, 578] width 15 height 8
click at [28, 264] on div at bounding box center [30, 265] width 10 height 10
click at [38, 187] on div at bounding box center [30, 185] width 20 height 20
click at [747, 483] on div "Add" at bounding box center [749, 579] width 44 height 20
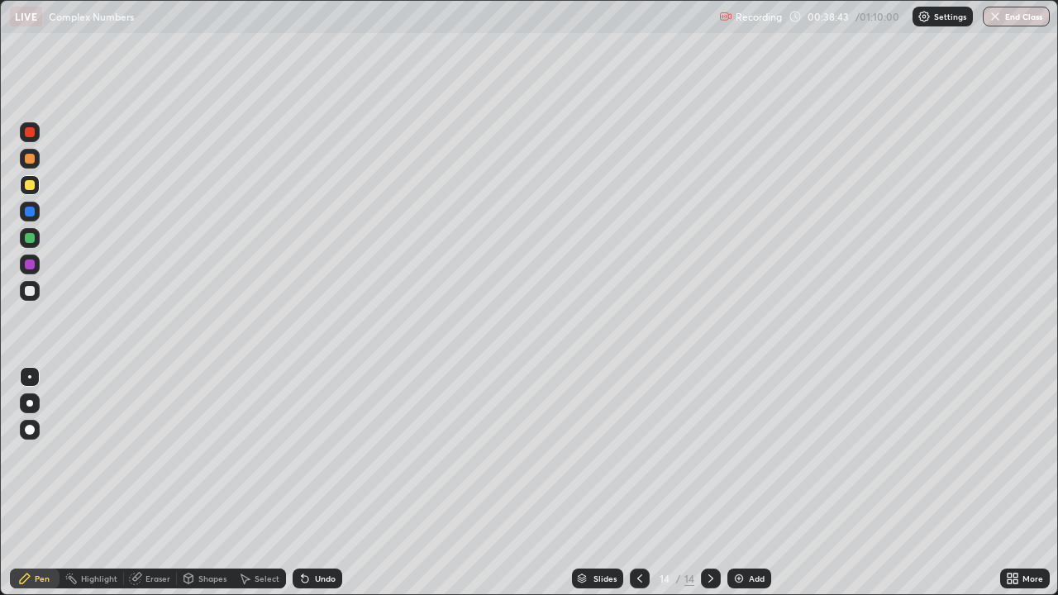
click at [32, 291] on div at bounding box center [30, 291] width 10 height 10
click at [321, 483] on div "Undo" at bounding box center [325, 578] width 21 height 8
click at [27, 239] on div at bounding box center [30, 238] width 10 height 10
click at [214, 483] on div "Shapes" at bounding box center [212, 578] width 28 height 8
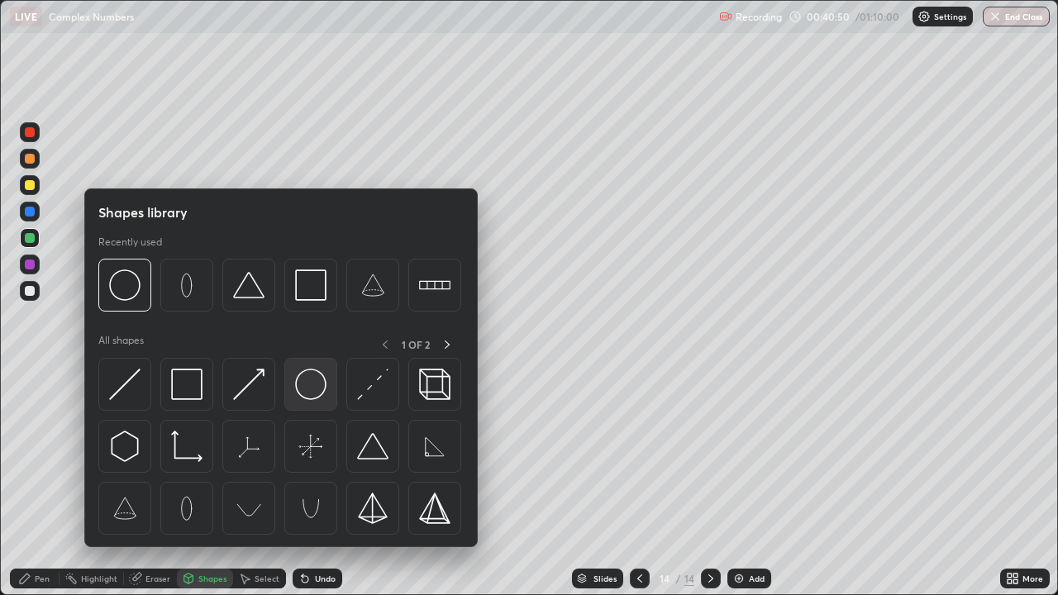
click at [317, 400] on img at bounding box center [310, 384] width 31 height 31
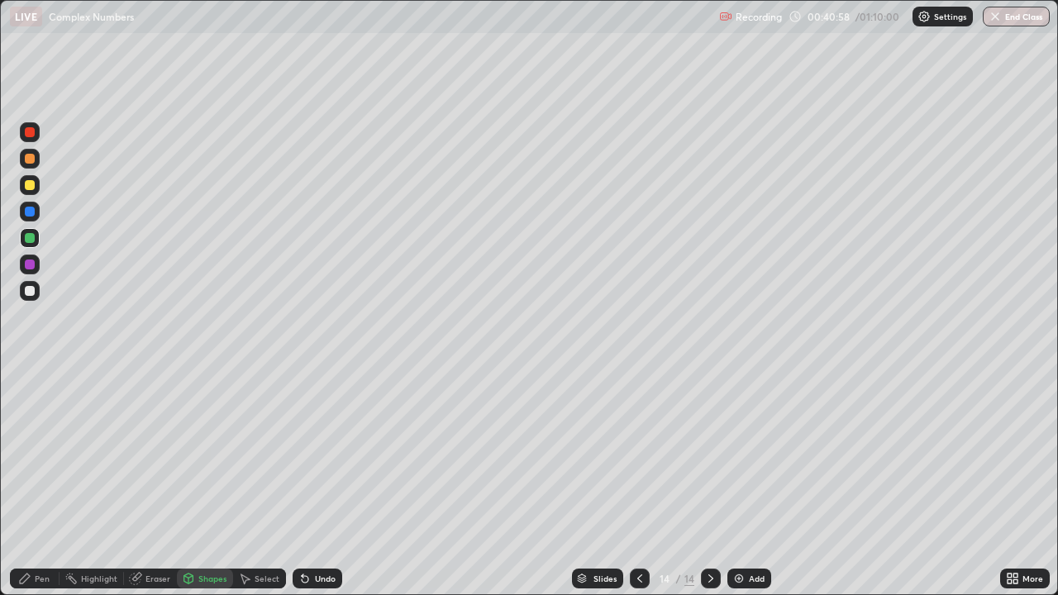
click at [36, 264] on div at bounding box center [30, 265] width 20 height 20
click at [43, 483] on div "Pen" at bounding box center [42, 578] width 15 height 8
click at [27, 128] on div at bounding box center [30, 132] width 10 height 10
click at [34, 236] on div at bounding box center [30, 238] width 10 height 10
click at [32, 267] on div at bounding box center [30, 265] width 10 height 10
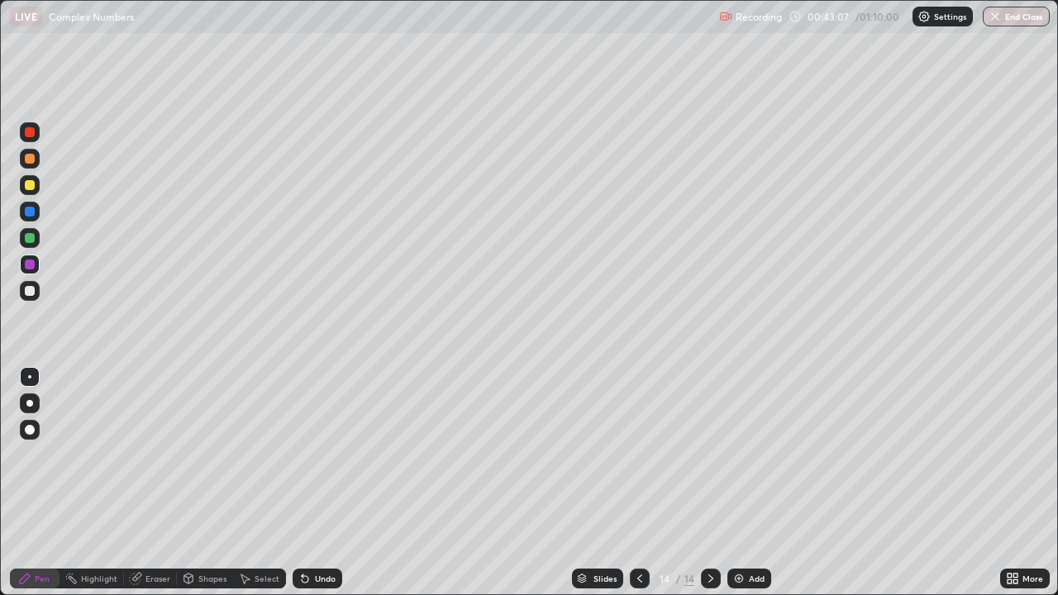
click at [753, 483] on div "Add" at bounding box center [749, 579] width 44 height 20
click at [34, 188] on div at bounding box center [30, 185] width 10 height 10
click at [319, 483] on div "Undo" at bounding box center [325, 578] width 21 height 8
click at [38, 287] on div at bounding box center [30, 291] width 20 height 20
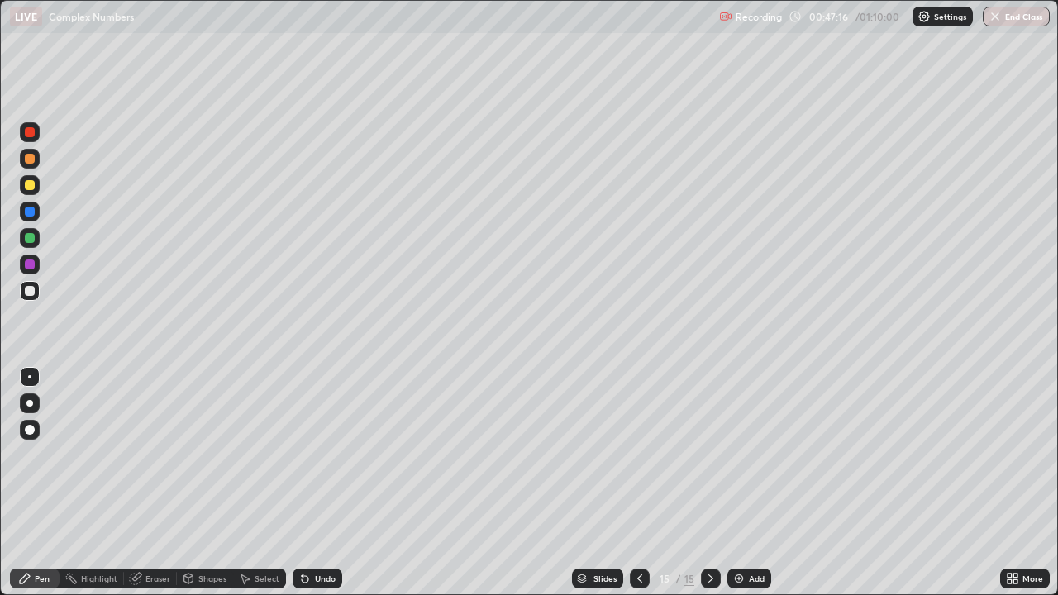
click at [38, 237] on div at bounding box center [30, 238] width 20 height 20
click at [199, 483] on div "Shapes" at bounding box center [212, 578] width 28 height 8
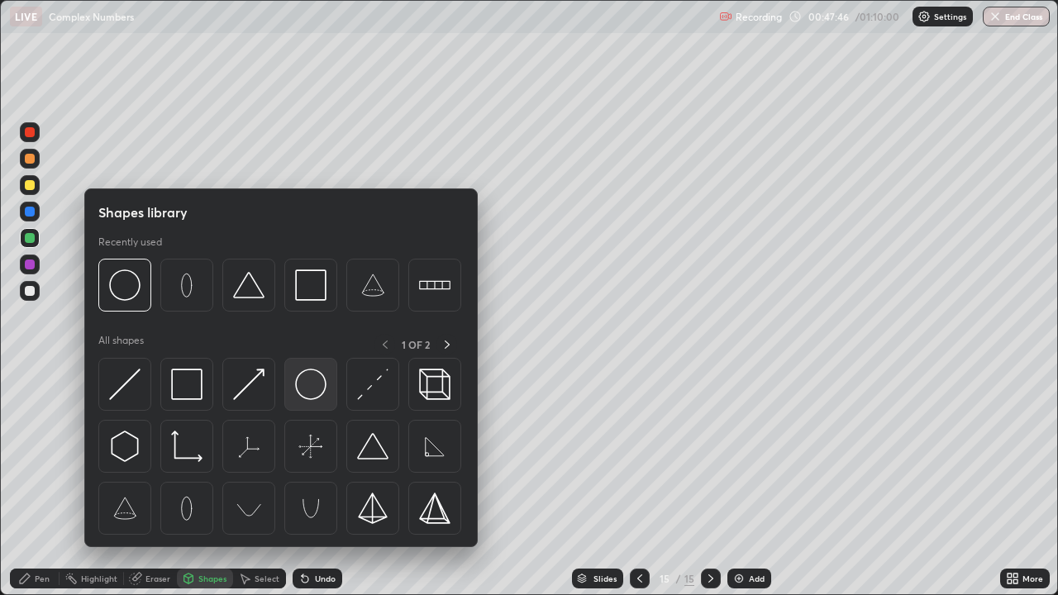
click at [301, 388] on img at bounding box center [310, 384] width 31 height 31
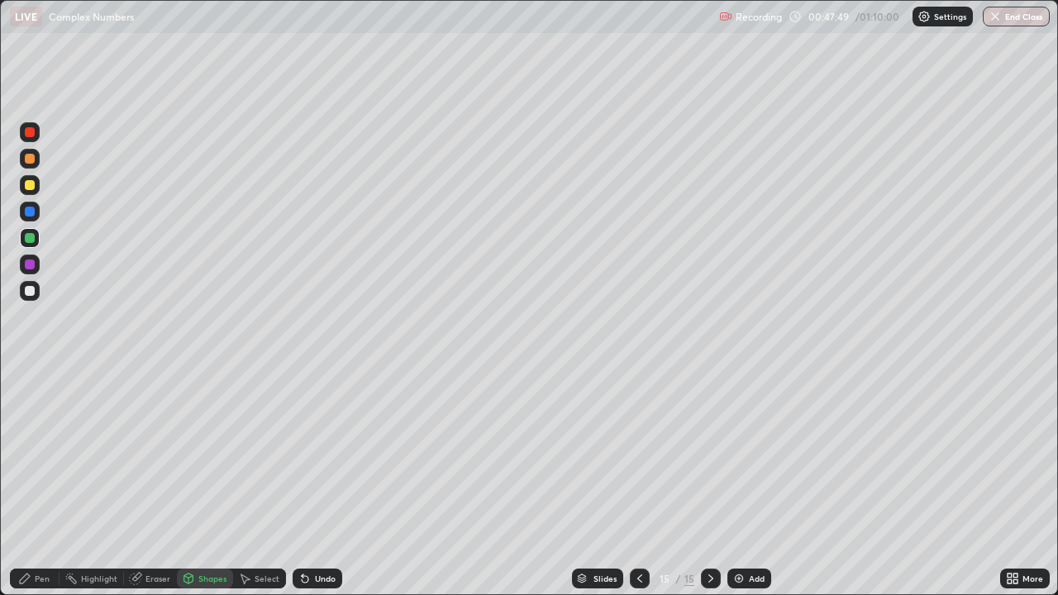
click at [322, 483] on div "Undo" at bounding box center [318, 579] width 50 height 20
click at [322, 483] on div "Undo" at bounding box center [325, 578] width 21 height 8
click at [318, 483] on div "Undo" at bounding box center [325, 578] width 21 height 8
click at [316, 483] on div "Undo" at bounding box center [325, 578] width 21 height 8
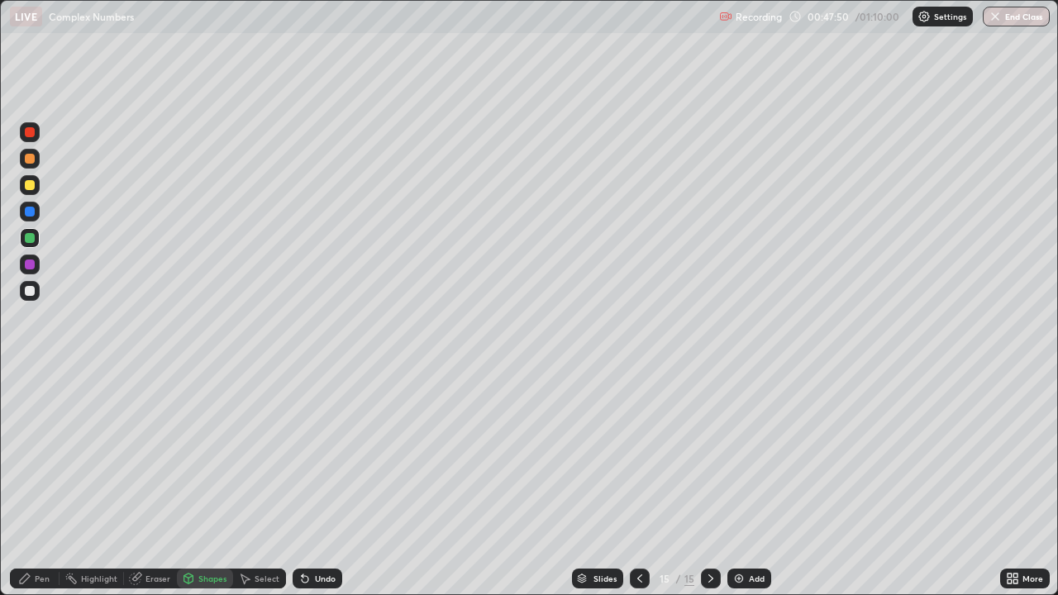
click at [315, 483] on div "Undo" at bounding box center [325, 578] width 21 height 8
click at [32, 293] on div at bounding box center [30, 291] width 10 height 10
click at [40, 483] on div "Pen" at bounding box center [42, 578] width 15 height 8
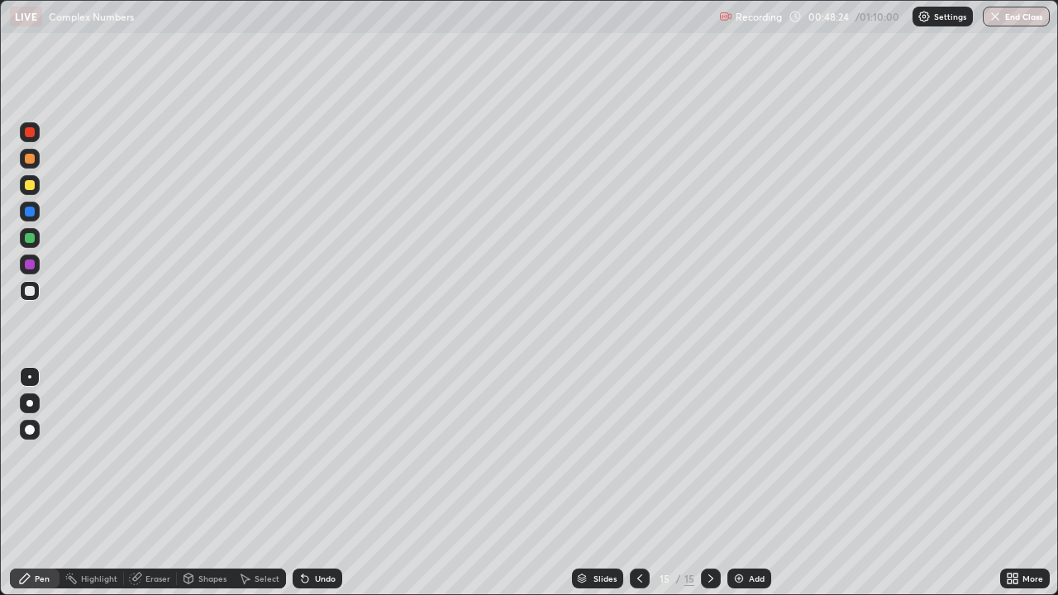
click at [29, 262] on div at bounding box center [30, 265] width 10 height 10
click at [30, 239] on div at bounding box center [30, 238] width 10 height 10
click at [30, 132] on div at bounding box center [30, 132] width 10 height 10
click at [317, 483] on div "Undo" at bounding box center [325, 578] width 21 height 8
click at [27, 264] on div at bounding box center [30, 265] width 10 height 10
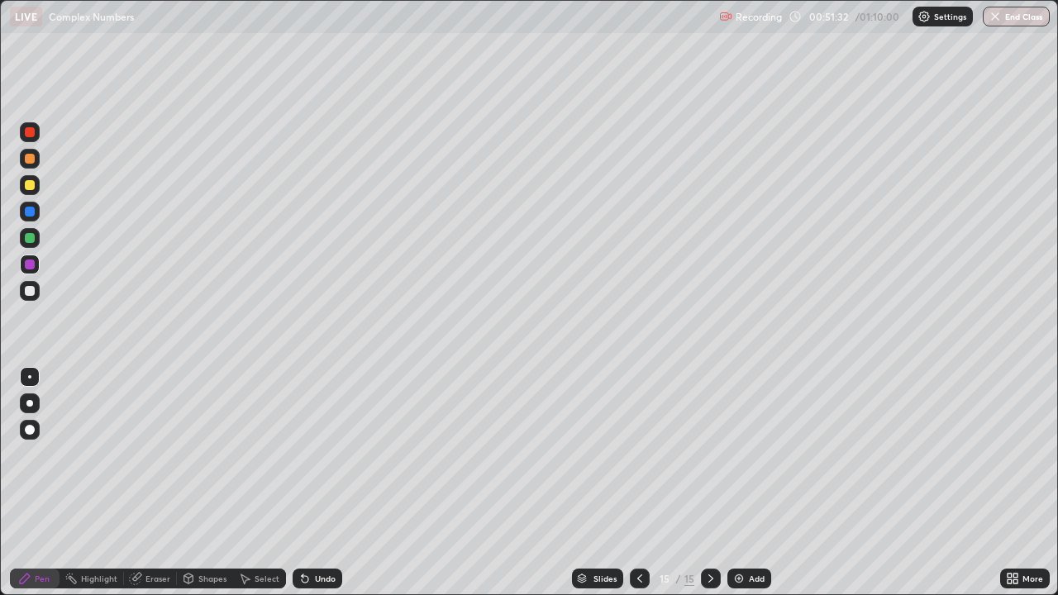
click at [34, 189] on div at bounding box center [30, 185] width 20 height 20
click at [270, 483] on div "Select" at bounding box center [267, 578] width 25 height 8
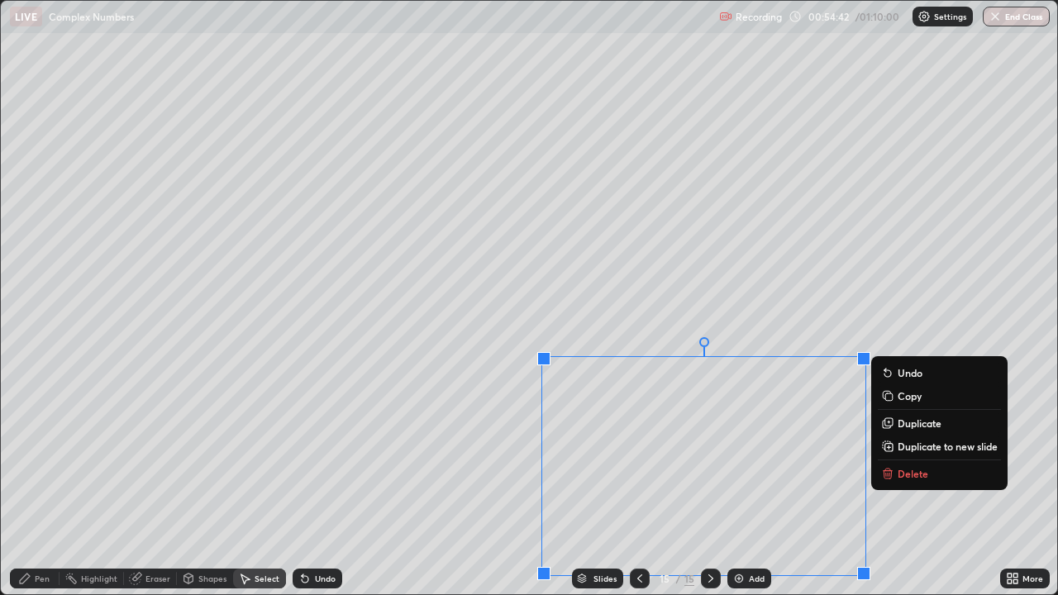
click at [913, 396] on p "Copy" at bounding box center [910, 395] width 24 height 13
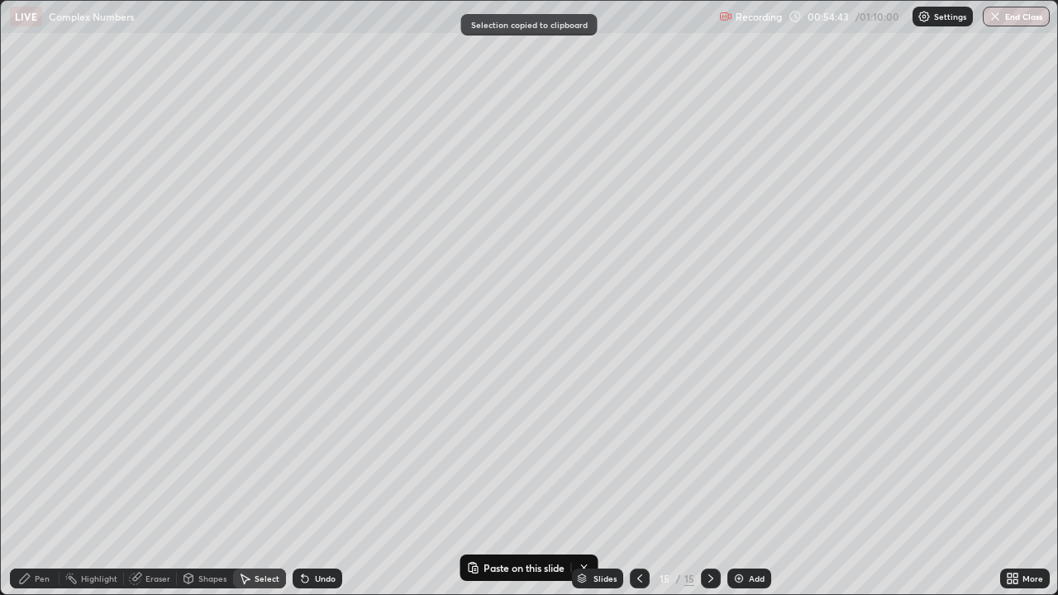
click at [750, 483] on div "Add" at bounding box center [749, 579] width 44 height 20
click at [202, 136] on div "0 ° Undo Copy Paste here Duplicate Duplicate to new slide Delete" at bounding box center [529, 297] width 1056 height 593
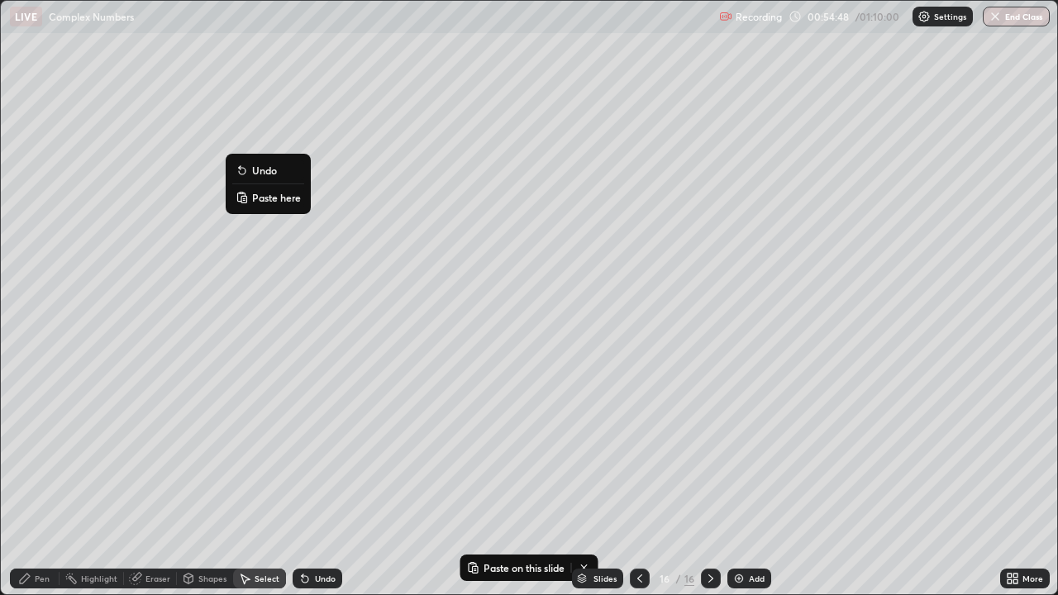
click at [271, 198] on p "Paste here" at bounding box center [276, 197] width 49 height 13
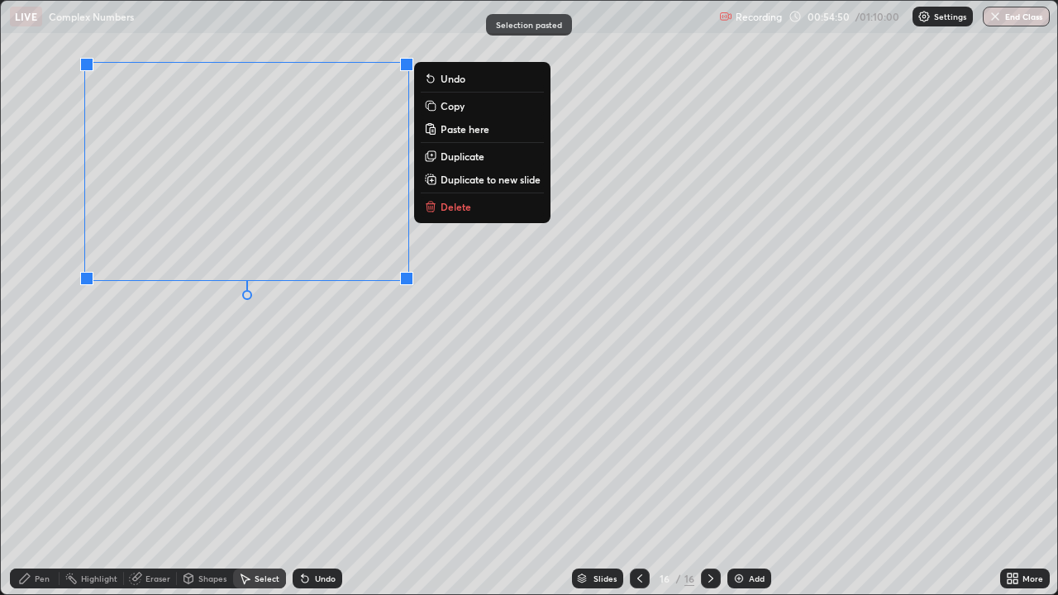
click at [218, 426] on div "0 ° Undo Copy Paste here Duplicate Duplicate to new slide Delete" at bounding box center [529, 297] width 1056 height 593
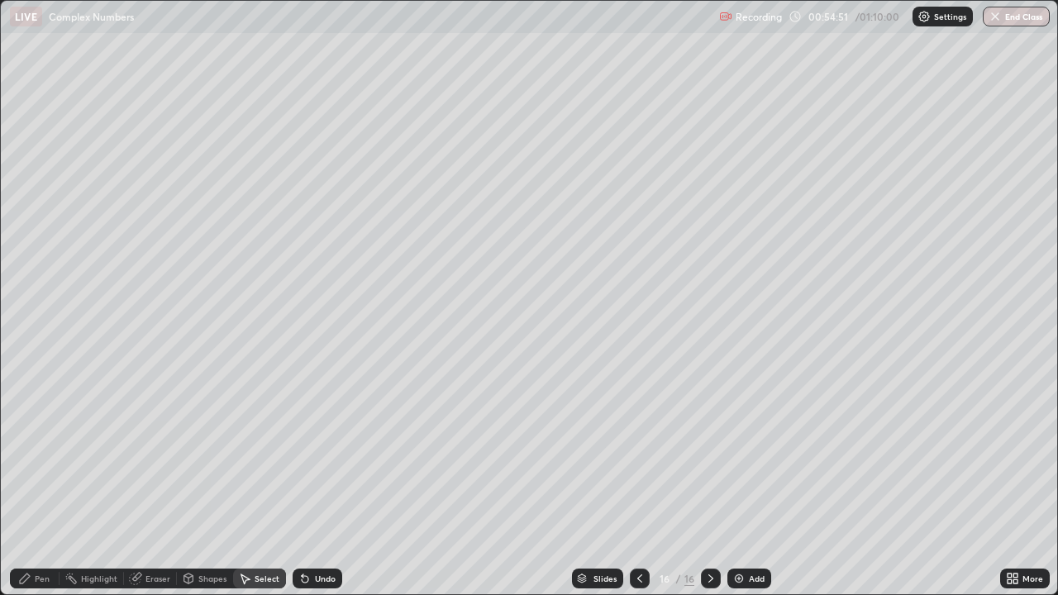
click at [44, 483] on div "Pen" at bounding box center [35, 579] width 50 height 20
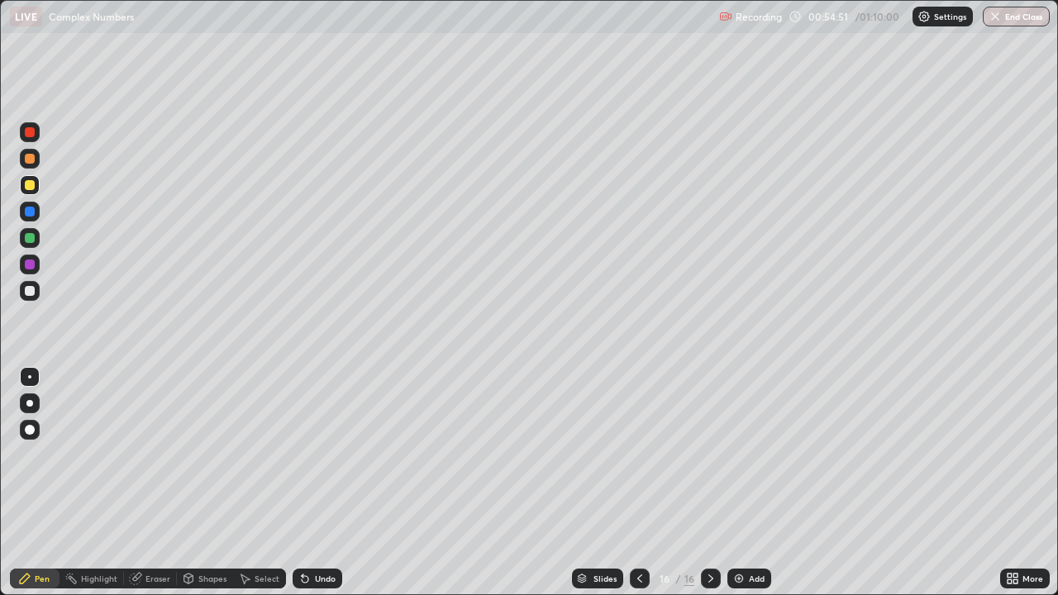
click at [158, 483] on div "Eraser" at bounding box center [157, 578] width 25 height 8
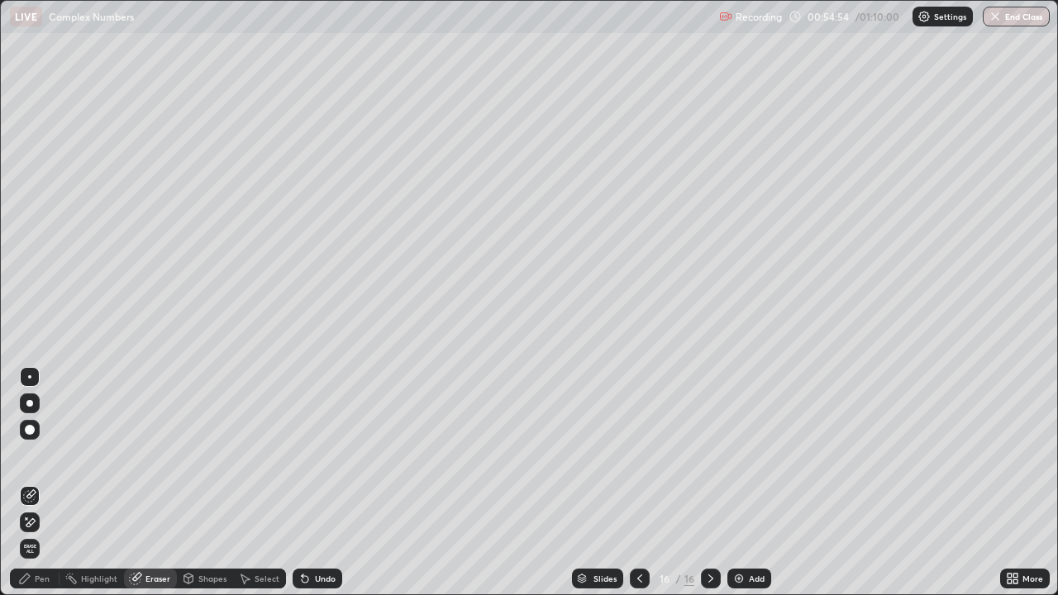
click at [48, 483] on div "Pen" at bounding box center [42, 578] width 15 height 8
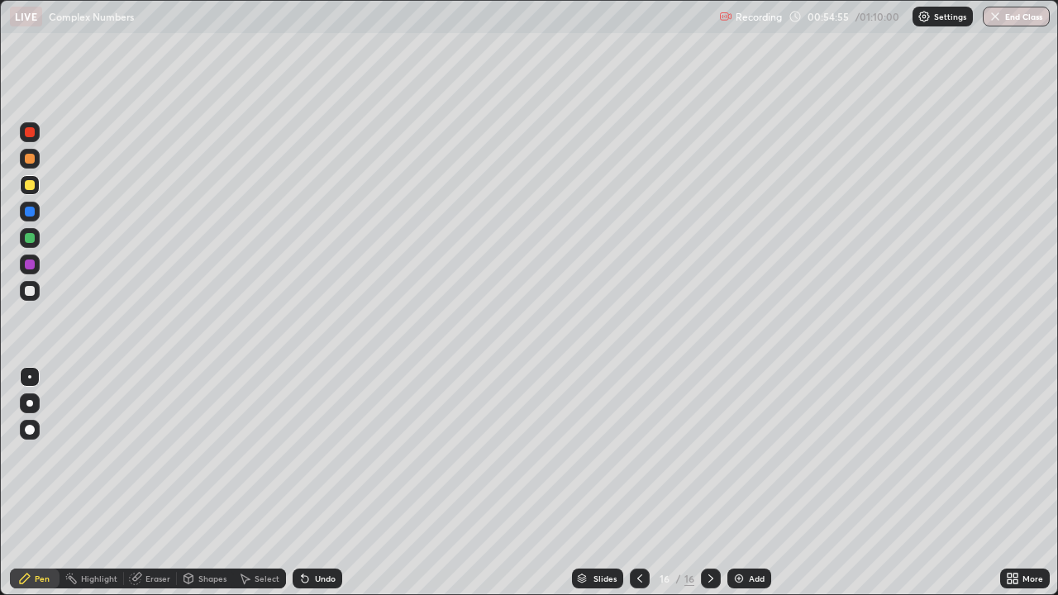
click at [34, 241] on div at bounding box center [30, 238] width 20 height 20
click at [28, 267] on div at bounding box center [30, 265] width 10 height 10
click at [322, 483] on div "Undo" at bounding box center [325, 578] width 21 height 8
click at [320, 483] on div "Undo" at bounding box center [325, 578] width 21 height 8
click at [318, 483] on div "Undo" at bounding box center [318, 579] width 50 height 20
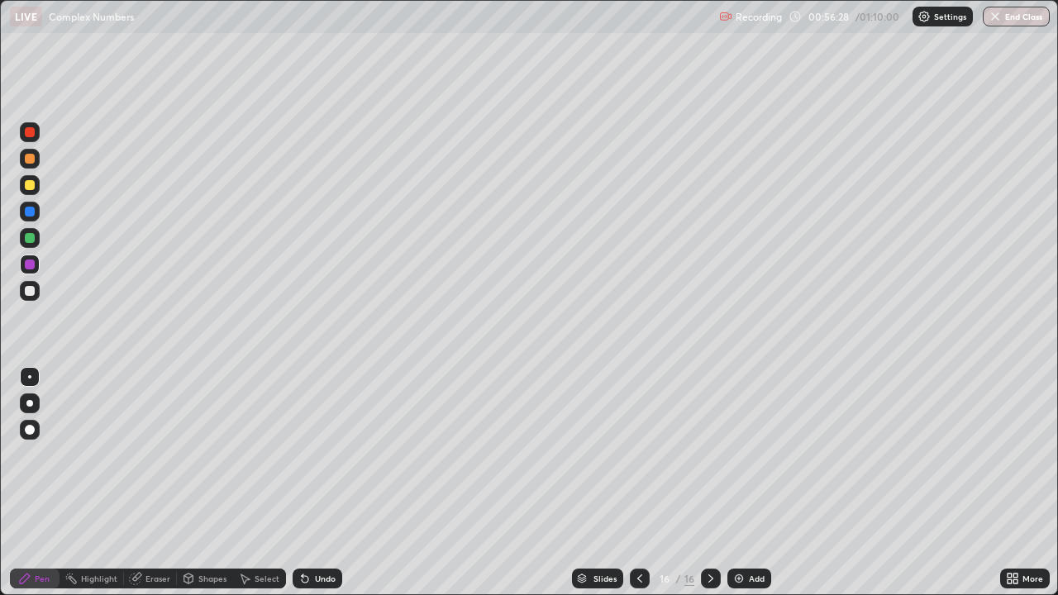
click at [141, 483] on icon at bounding box center [135, 578] width 13 height 13
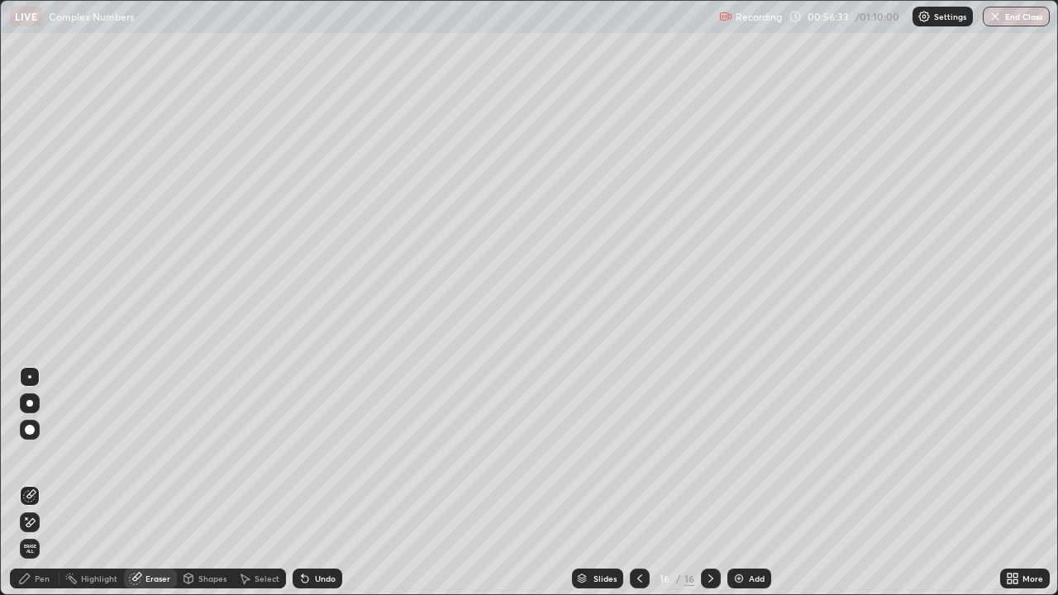
click at [44, 483] on div "Pen" at bounding box center [42, 578] width 15 height 8
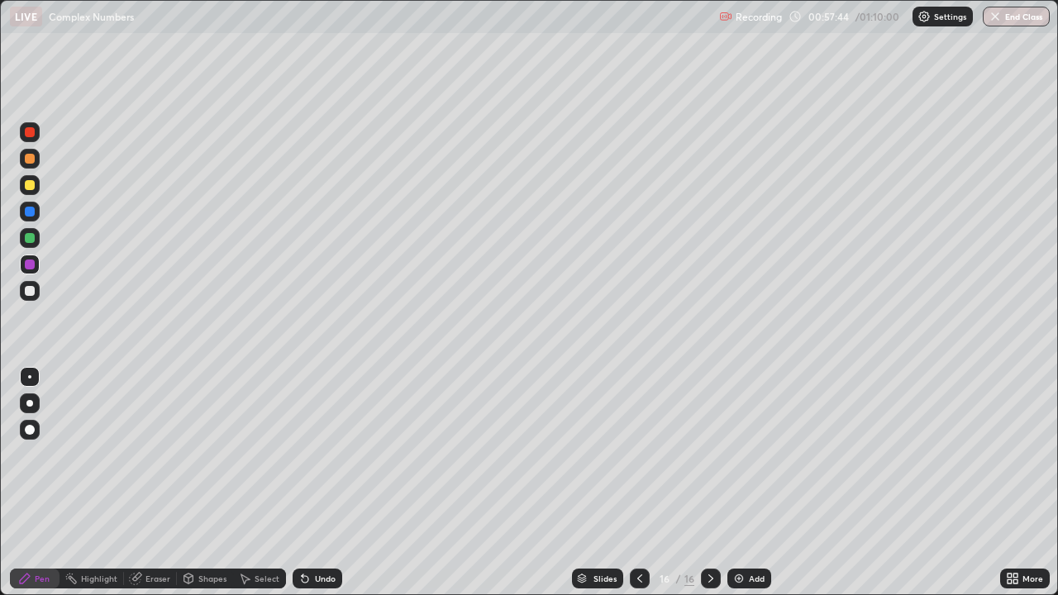
click at [30, 294] on div at bounding box center [30, 291] width 10 height 10
click at [638, 483] on icon at bounding box center [639, 578] width 13 height 13
click at [707, 483] on icon at bounding box center [710, 578] width 13 height 13
click at [750, 483] on div "Add" at bounding box center [757, 578] width 16 height 8
click at [32, 185] on div at bounding box center [30, 185] width 10 height 10
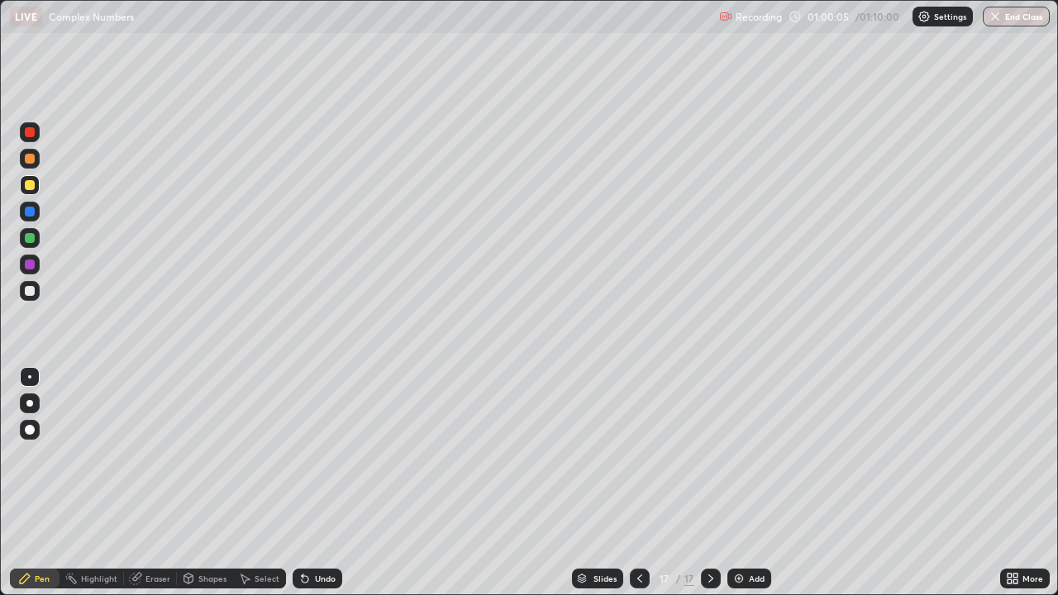
click at [31, 294] on div at bounding box center [30, 291] width 10 height 10
click at [33, 242] on div at bounding box center [30, 238] width 20 height 20
click at [36, 267] on div at bounding box center [30, 265] width 20 height 20
click at [30, 291] on div at bounding box center [30, 291] width 10 height 10
click at [755, 483] on div "Add" at bounding box center [757, 578] width 16 height 8
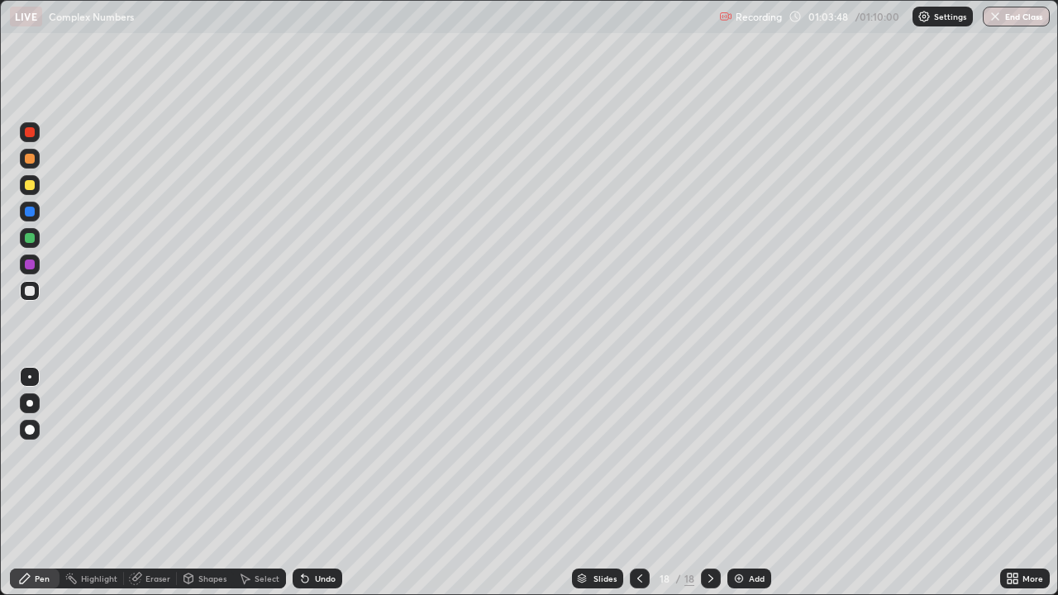
click at [30, 188] on div at bounding box center [30, 185] width 10 height 10
click at [27, 240] on div at bounding box center [30, 238] width 10 height 10
click at [36, 264] on div at bounding box center [30, 265] width 20 height 20
click at [326, 483] on div "Undo" at bounding box center [318, 579] width 50 height 20
click at [326, 483] on div "Undo" at bounding box center [325, 578] width 21 height 8
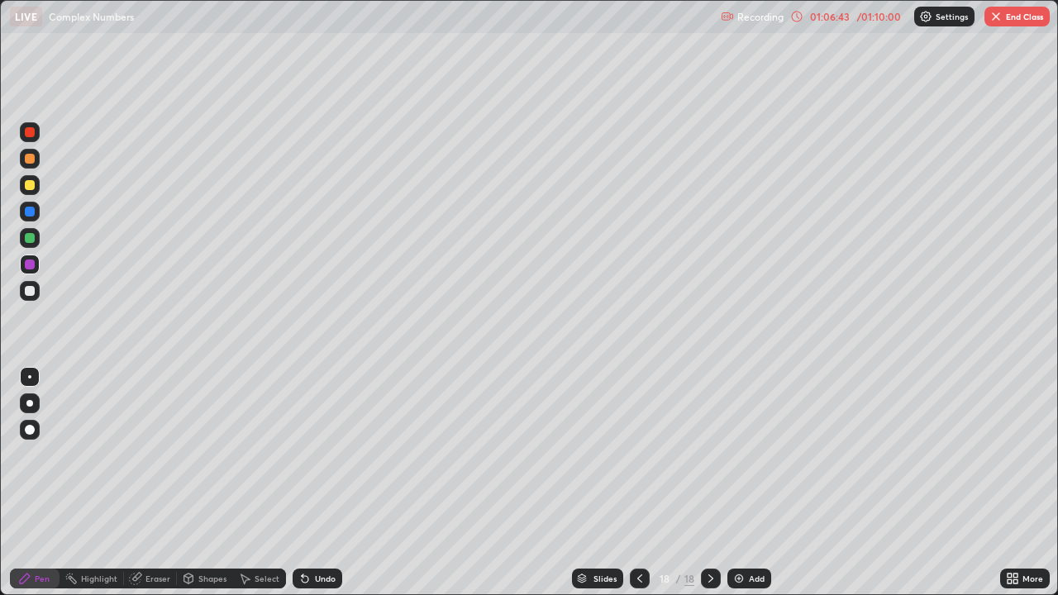
click at [27, 289] on div at bounding box center [30, 291] width 10 height 10
click at [31, 236] on div at bounding box center [30, 238] width 10 height 10
click at [32, 293] on div at bounding box center [30, 291] width 10 height 10
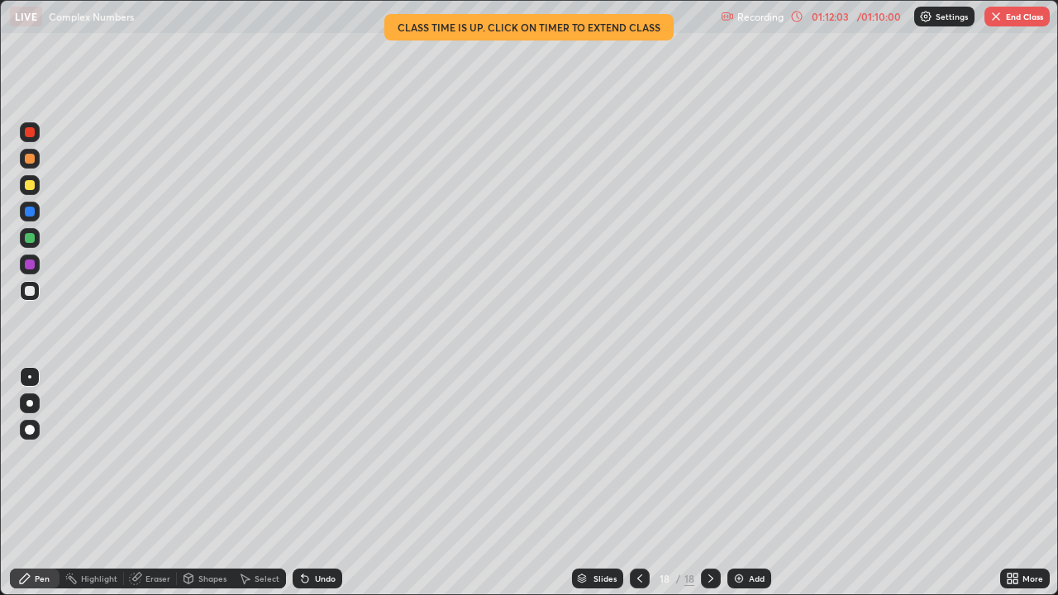
click at [1023, 17] on button "End Class" at bounding box center [1016, 17] width 65 height 20
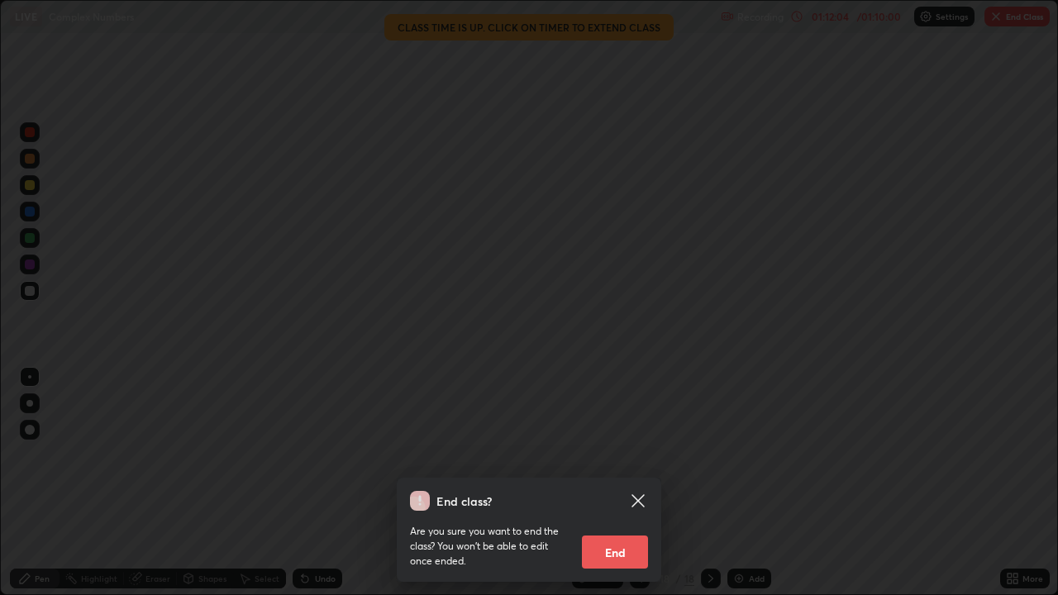
click at [628, 483] on button "End" at bounding box center [615, 552] width 66 height 33
